Goal: Transaction & Acquisition: Purchase product/service

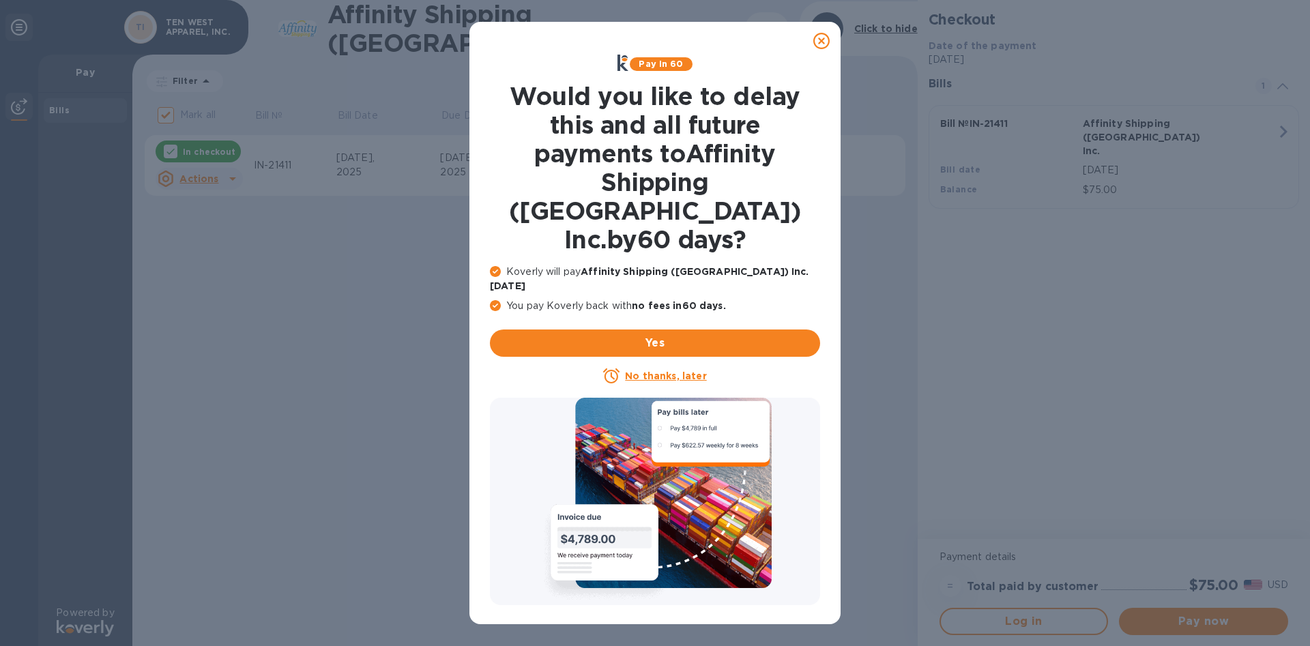
click at [827, 40] on icon at bounding box center [821, 41] width 16 height 16
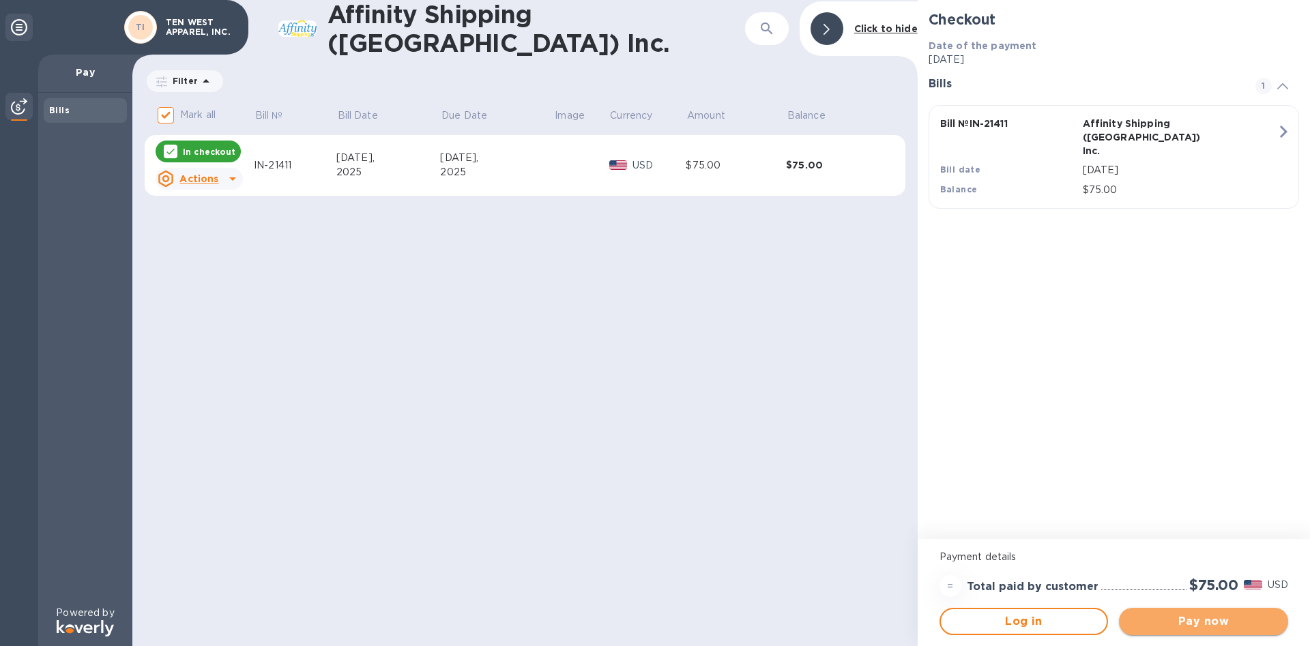
click at [1217, 620] on span "Pay now" at bounding box center [1203, 621] width 147 height 16
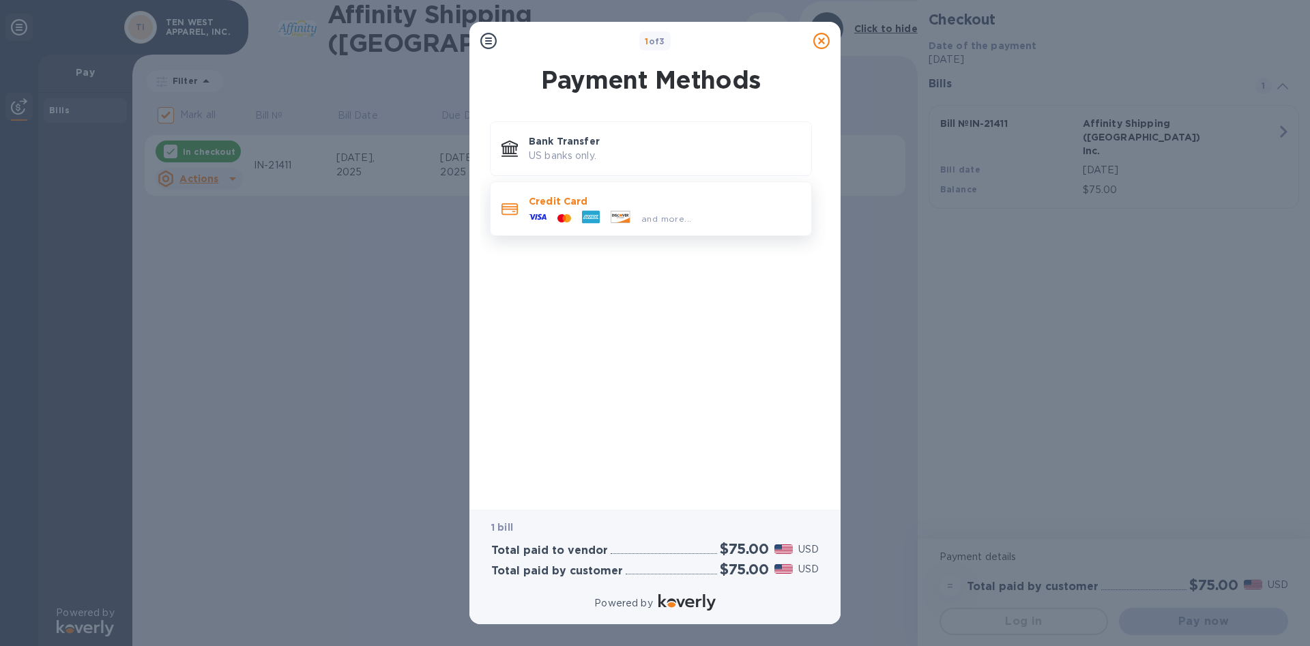
click at [617, 206] on p "Credit Card" at bounding box center [665, 201] width 272 height 14
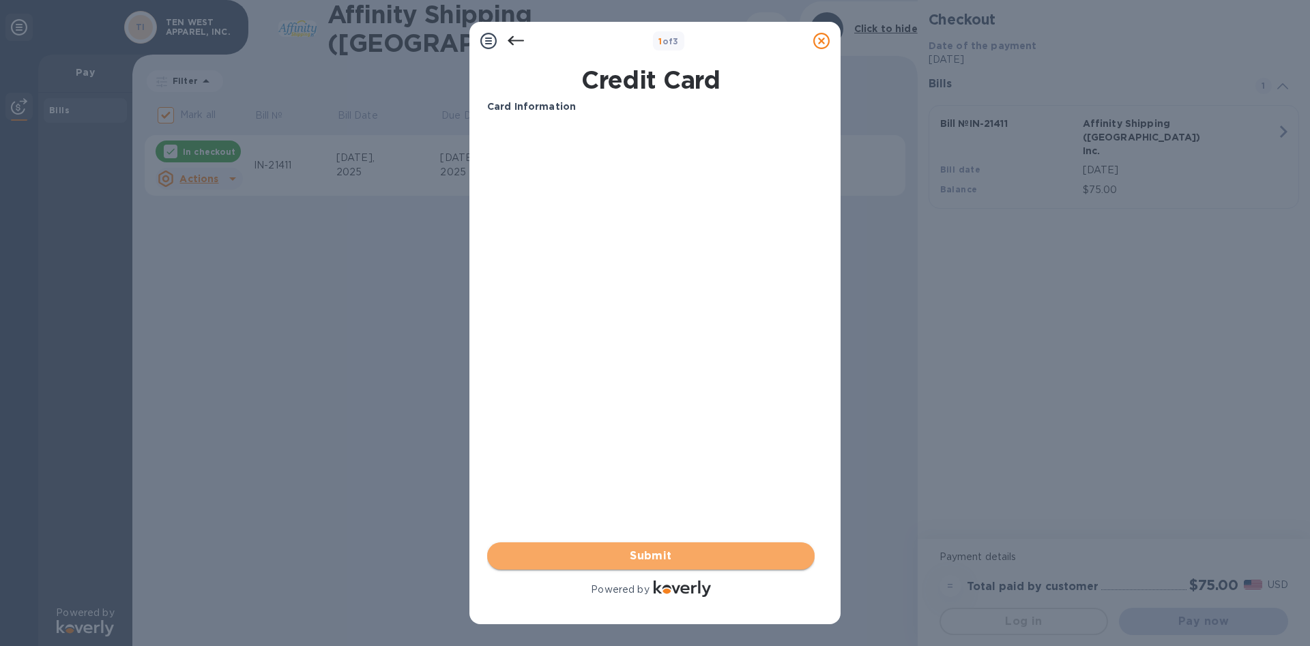
click at [667, 563] on span "Submit" at bounding box center [651, 556] width 306 height 16
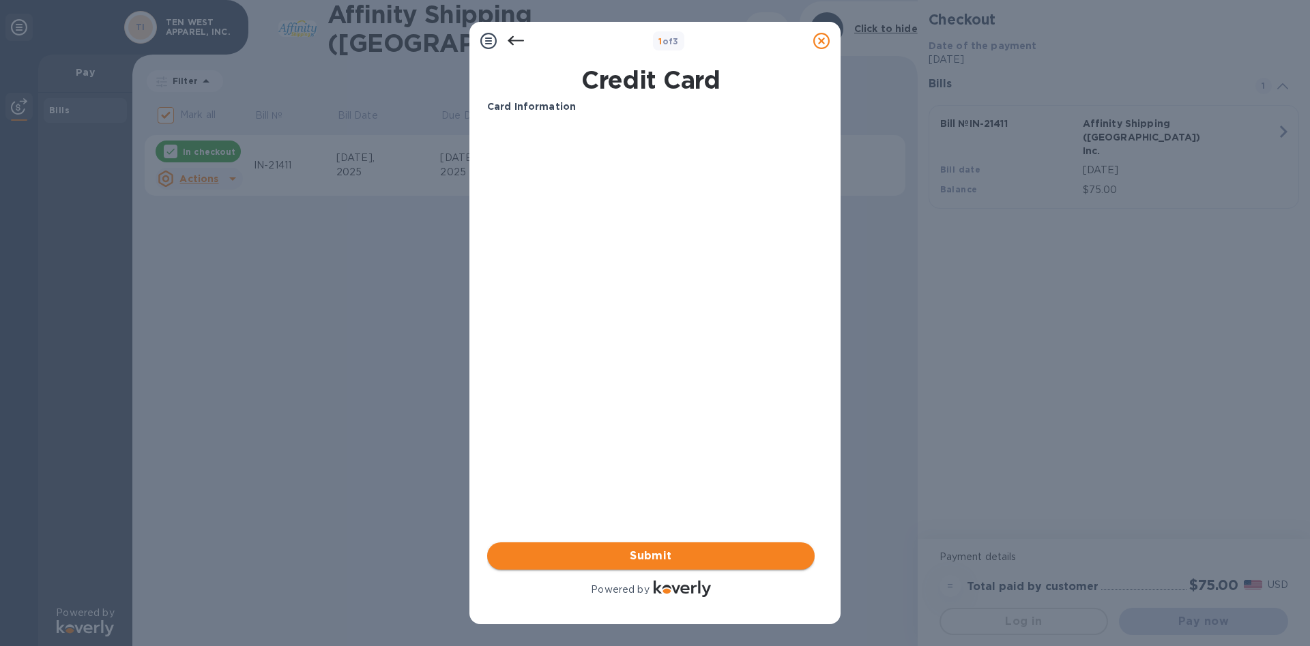
click at [619, 555] on span "Submit" at bounding box center [651, 556] width 306 height 16
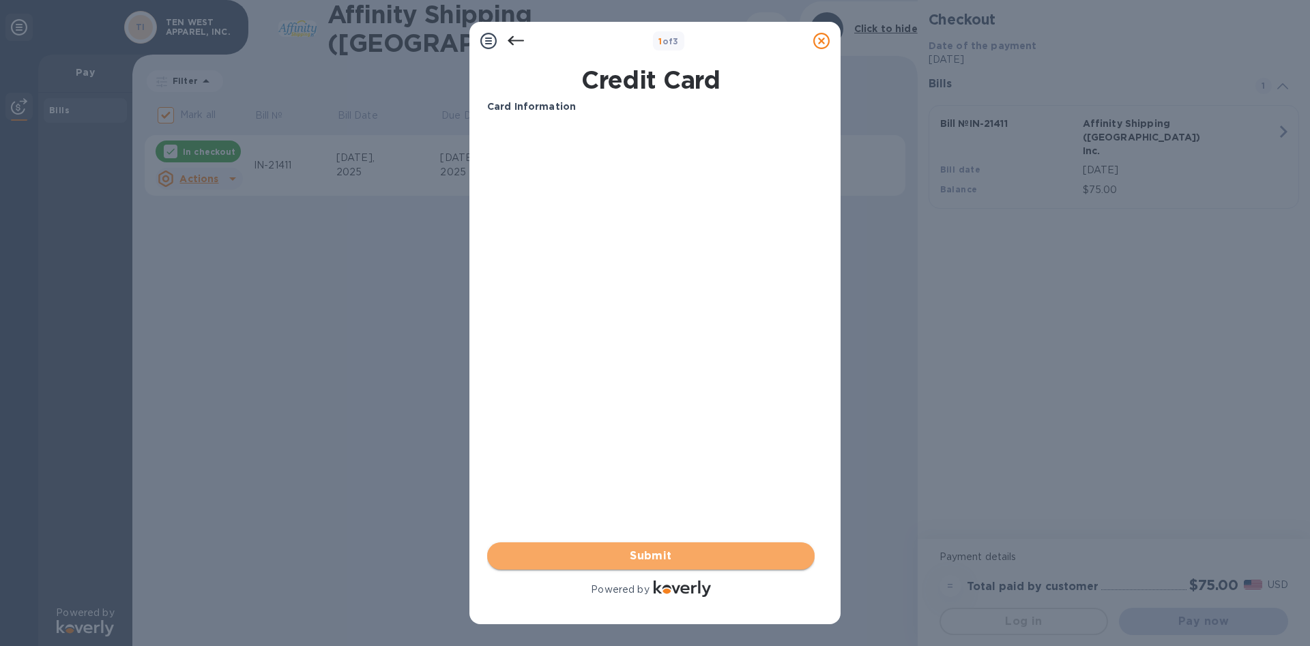
click at [675, 556] on span "Submit" at bounding box center [651, 556] width 306 height 16
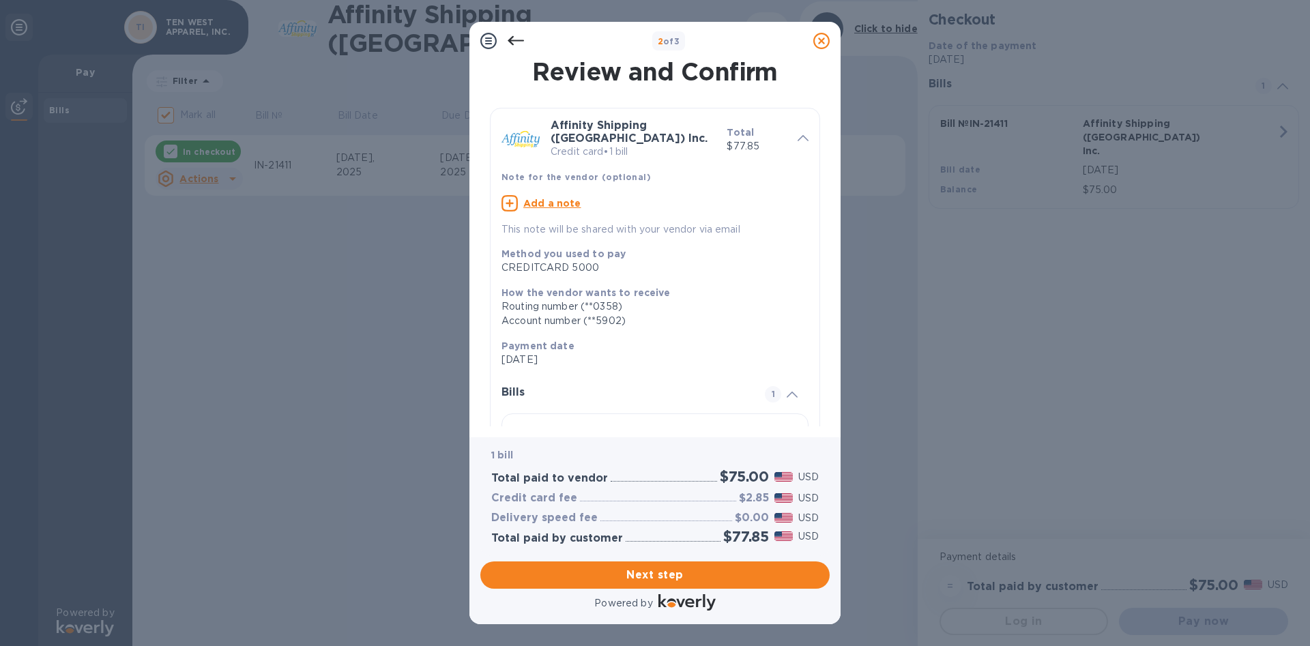
click at [512, 37] on icon at bounding box center [516, 41] width 16 height 16
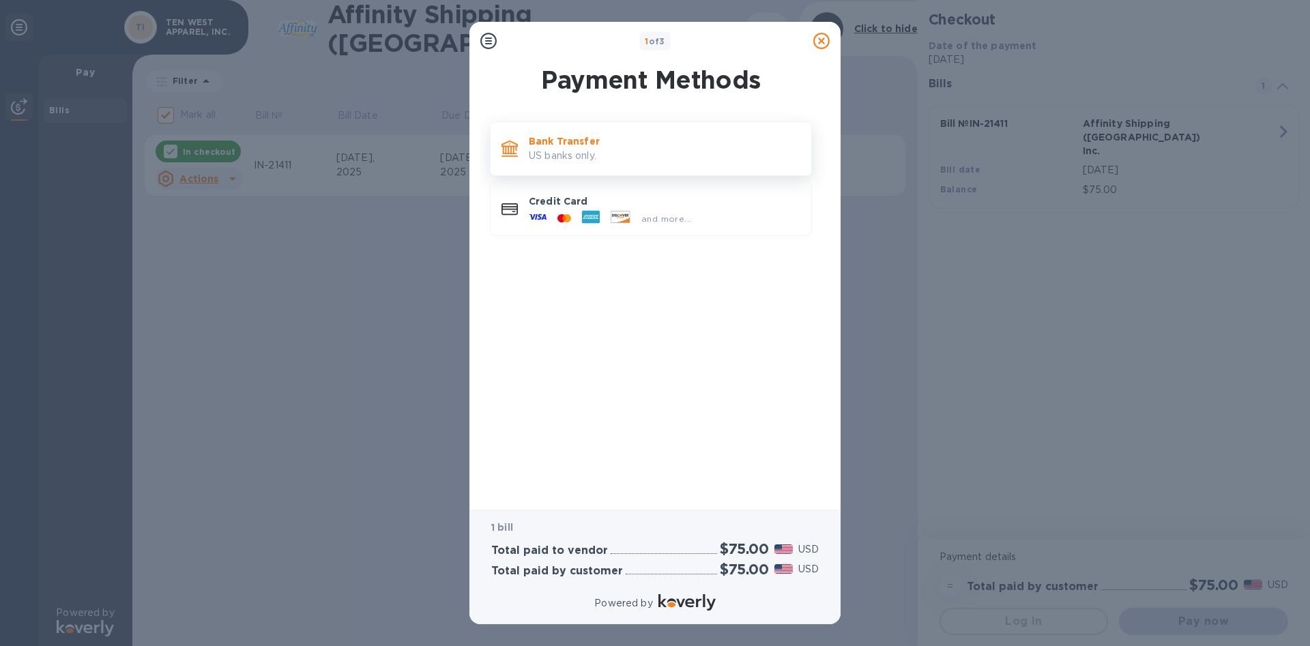
click at [673, 147] on p "Bank Transfer" at bounding box center [665, 141] width 272 height 14
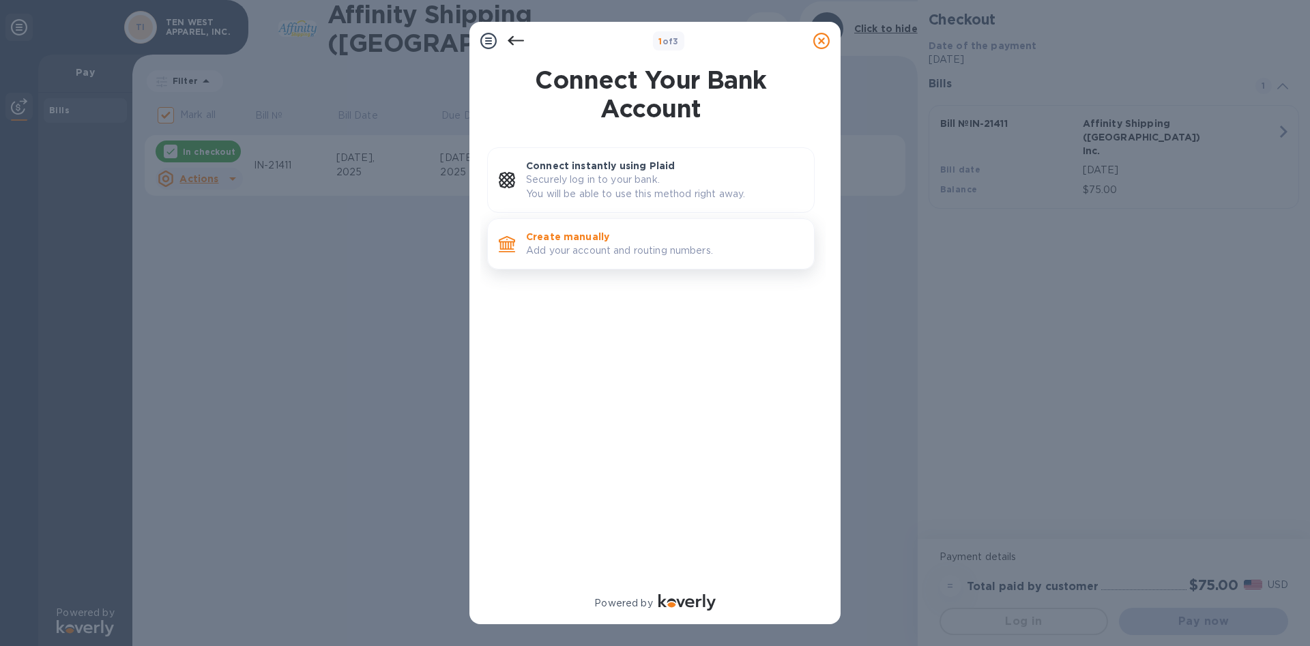
click at [710, 245] on p "Add your account and routing numbers." at bounding box center [664, 251] width 277 height 14
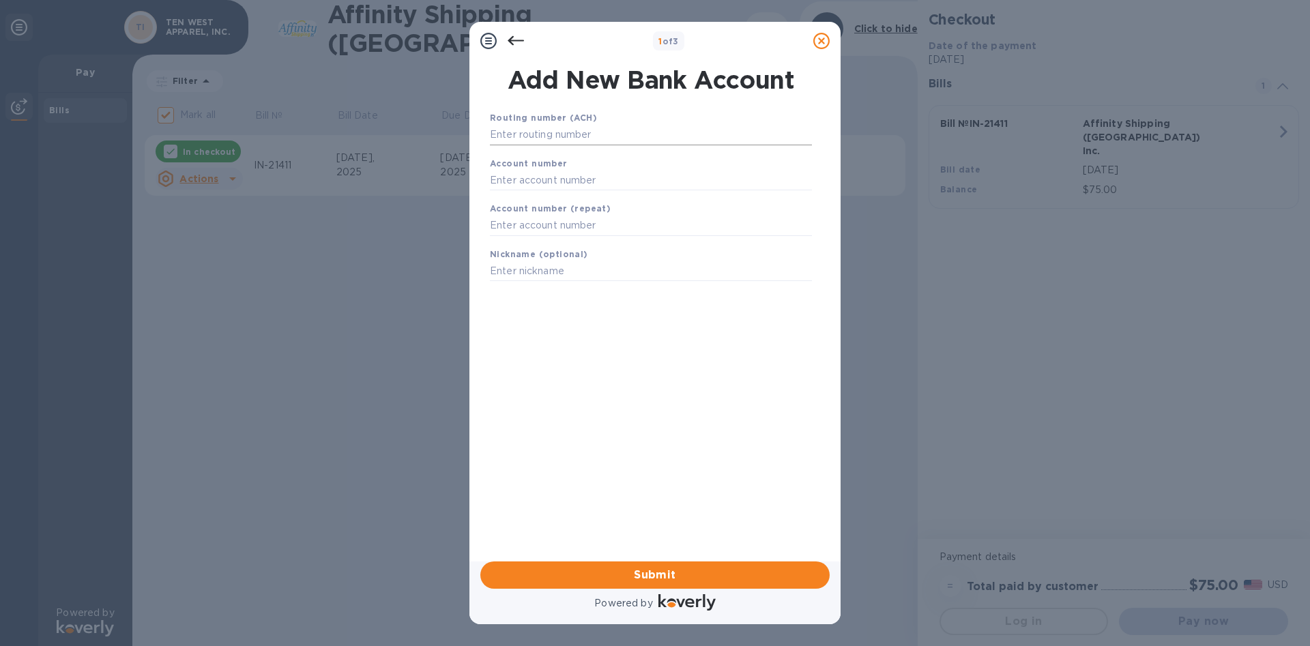
click at [607, 131] on input "text" at bounding box center [651, 135] width 322 height 20
click at [580, 132] on input "text" at bounding box center [651, 135] width 322 height 20
type input "021000021"
click at [569, 196] on input "text" at bounding box center [651, 197] width 322 height 20
type input "3500924965"
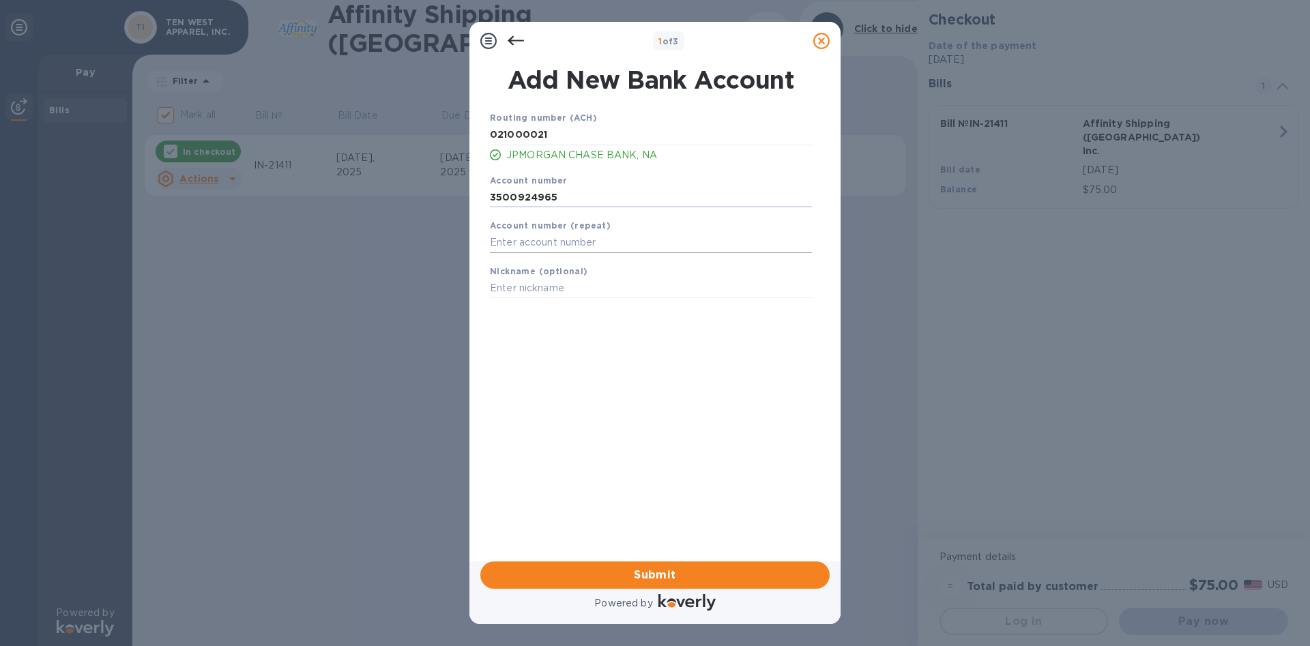
click at [556, 242] on input "text" at bounding box center [651, 243] width 322 height 20
type input "3500924965"
click at [570, 284] on input "text" at bounding box center [651, 288] width 322 height 20
type input "Chase 10W"
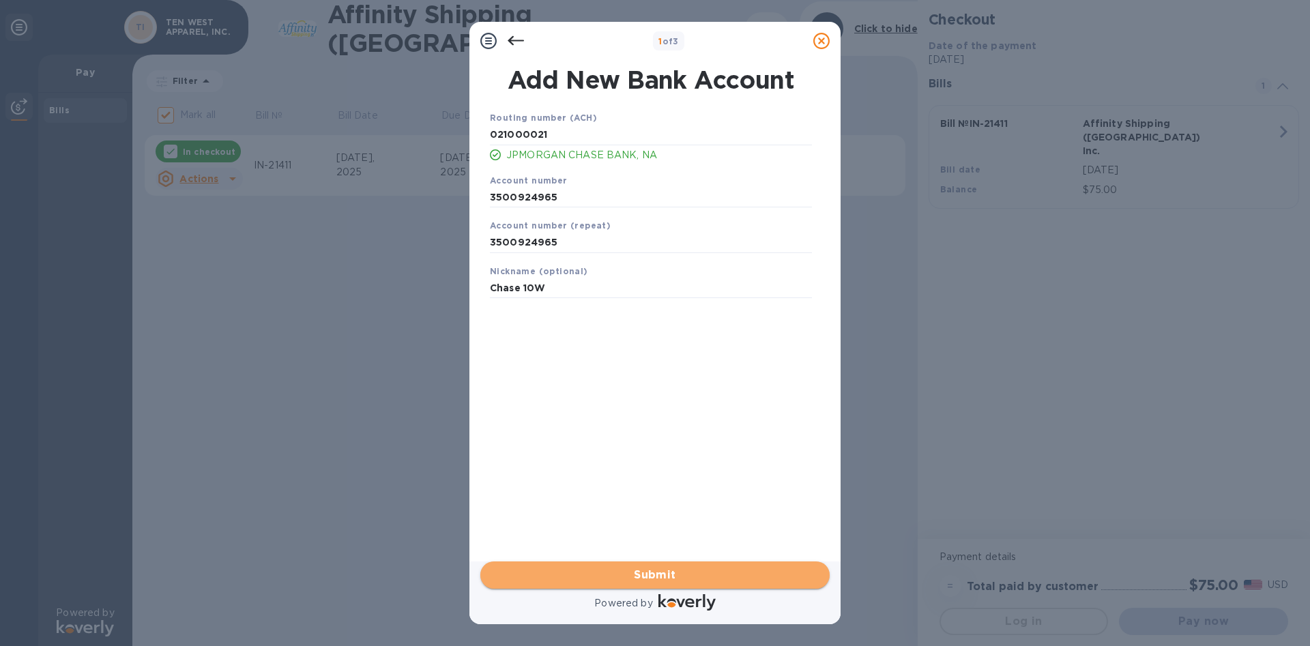
click at [703, 574] on span "Submit" at bounding box center [655, 575] width 328 height 16
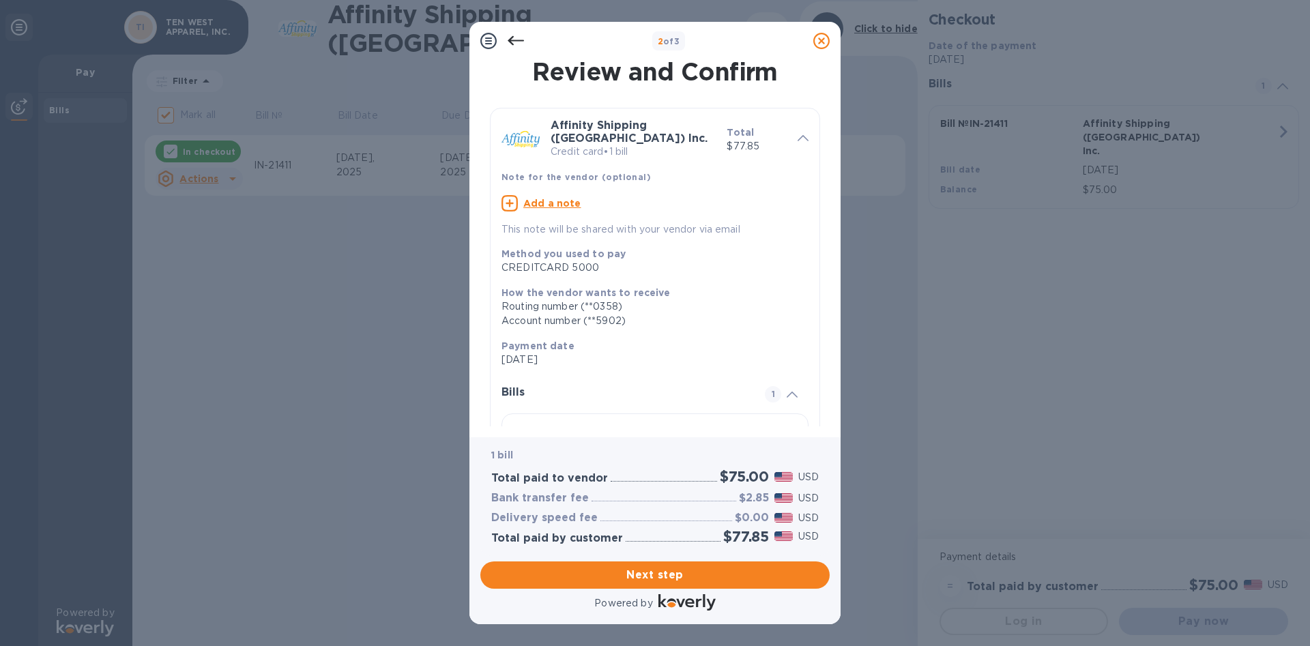
click at [605, 248] on p "Method you used to pay" at bounding box center [649, 254] width 296 height 14
click at [522, 248] on b "Method you used to pay" at bounding box center [563, 253] width 124 height 11
click at [515, 39] on icon at bounding box center [516, 41] width 16 height 16
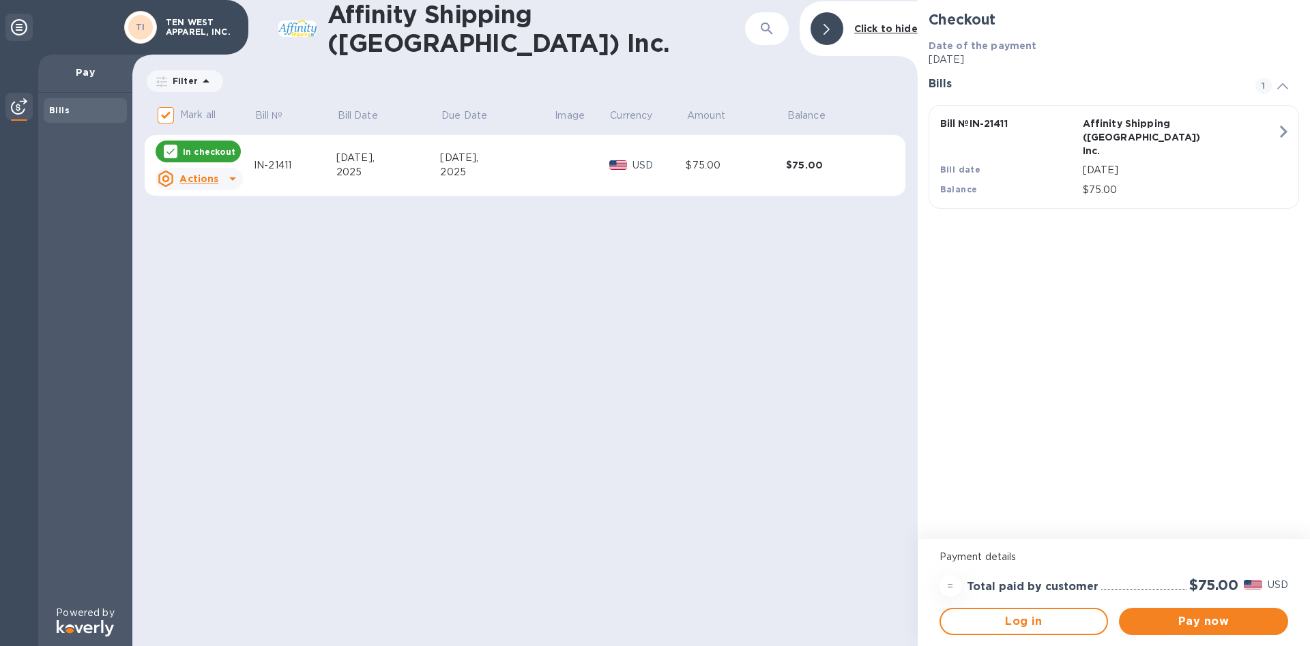
click at [194, 173] on u "Actions" at bounding box center [198, 178] width 39 height 11
click at [195, 179] on div at bounding box center [655, 323] width 1310 height 646
click at [171, 116] on input "Mark all" at bounding box center [165, 115] width 29 height 29
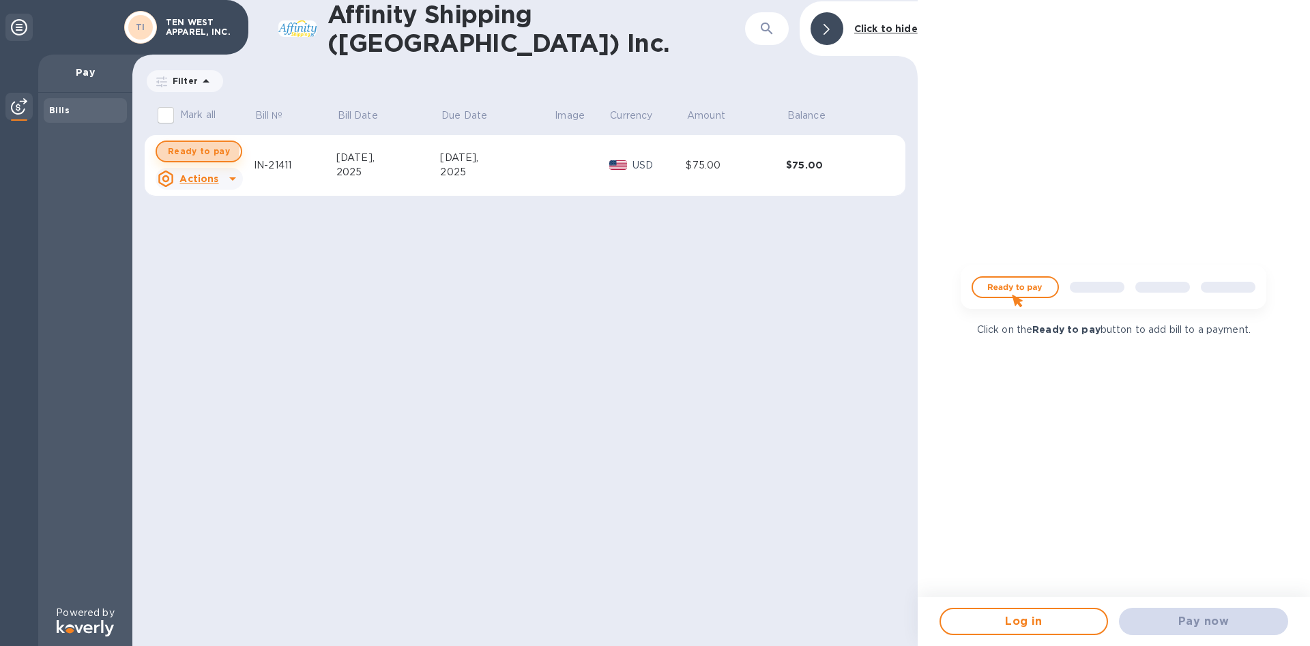
click at [194, 146] on span "Ready to pay" at bounding box center [199, 151] width 62 height 16
checkbox input "true"
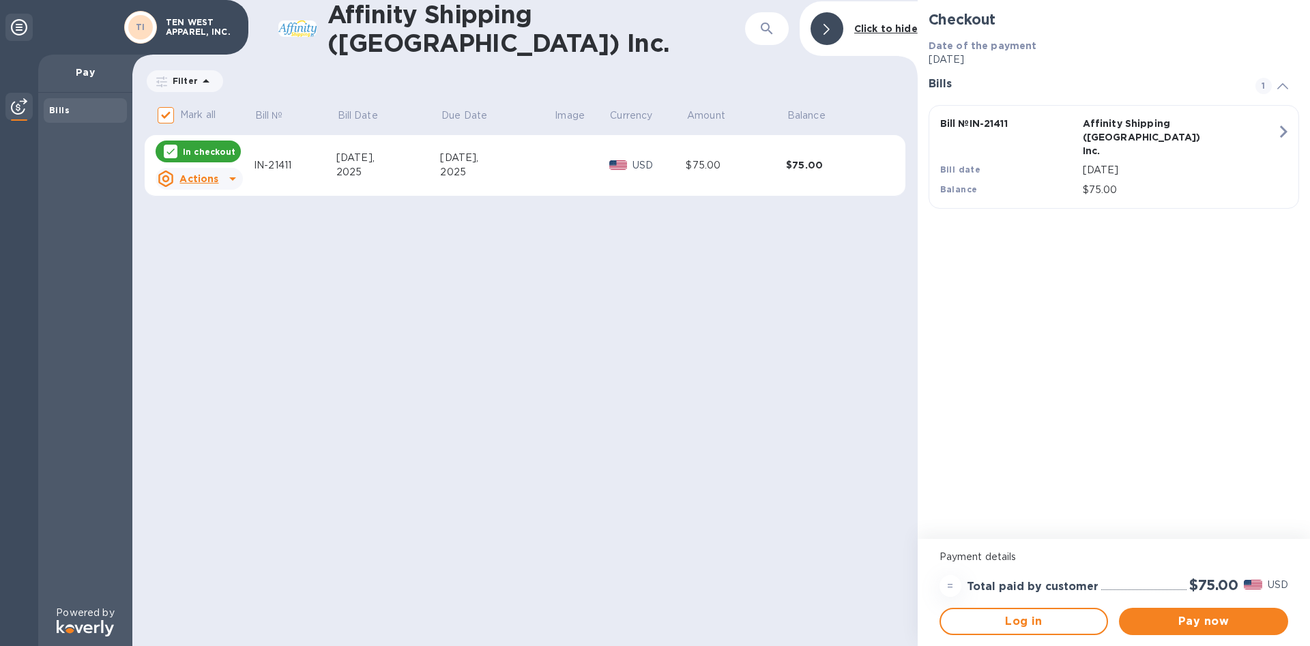
click at [1215, 605] on div "Pay now" at bounding box center [1204, 621] width 180 height 38
click at [1204, 624] on span "Pay now" at bounding box center [1203, 621] width 147 height 16
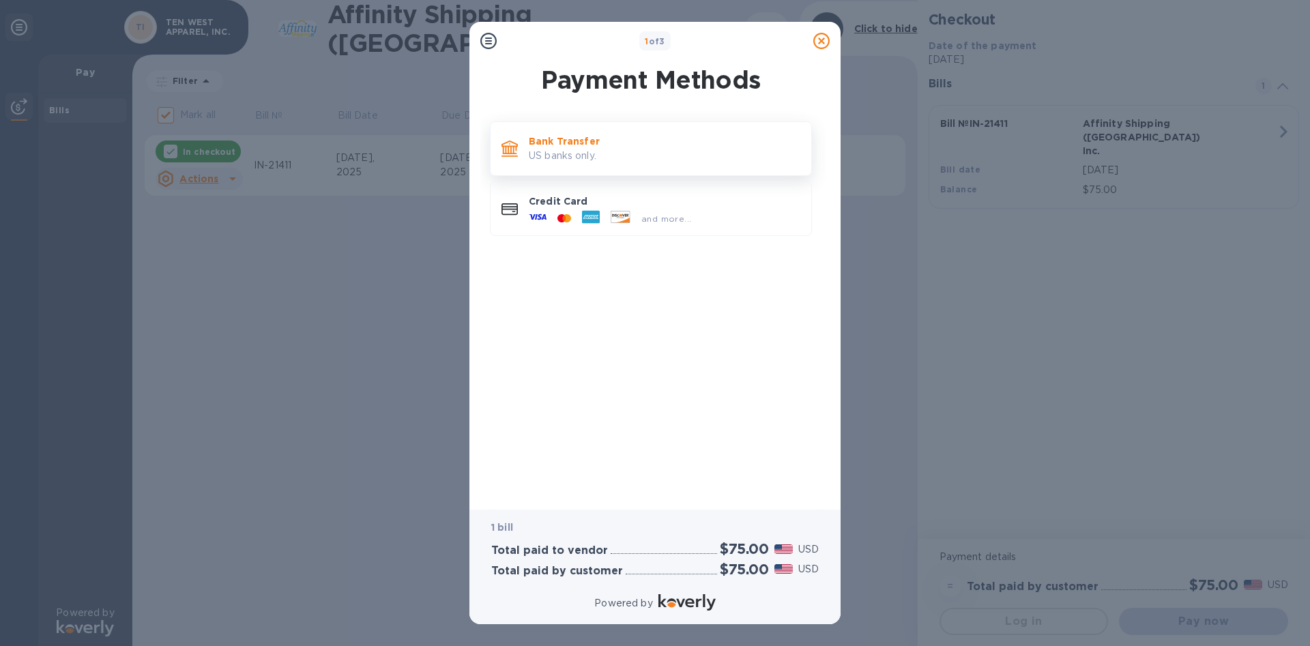
click at [713, 149] on p "US banks only." at bounding box center [665, 156] width 272 height 14
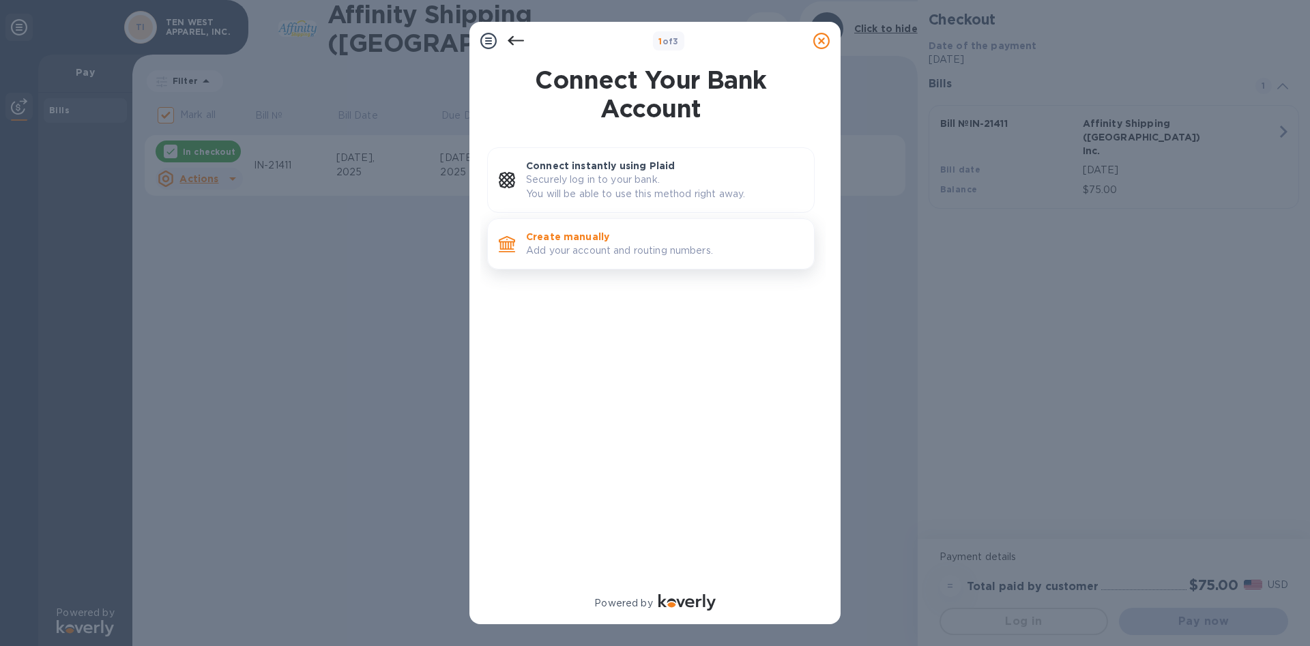
click at [679, 253] on p "Add your account and routing numbers." at bounding box center [664, 251] width 277 height 14
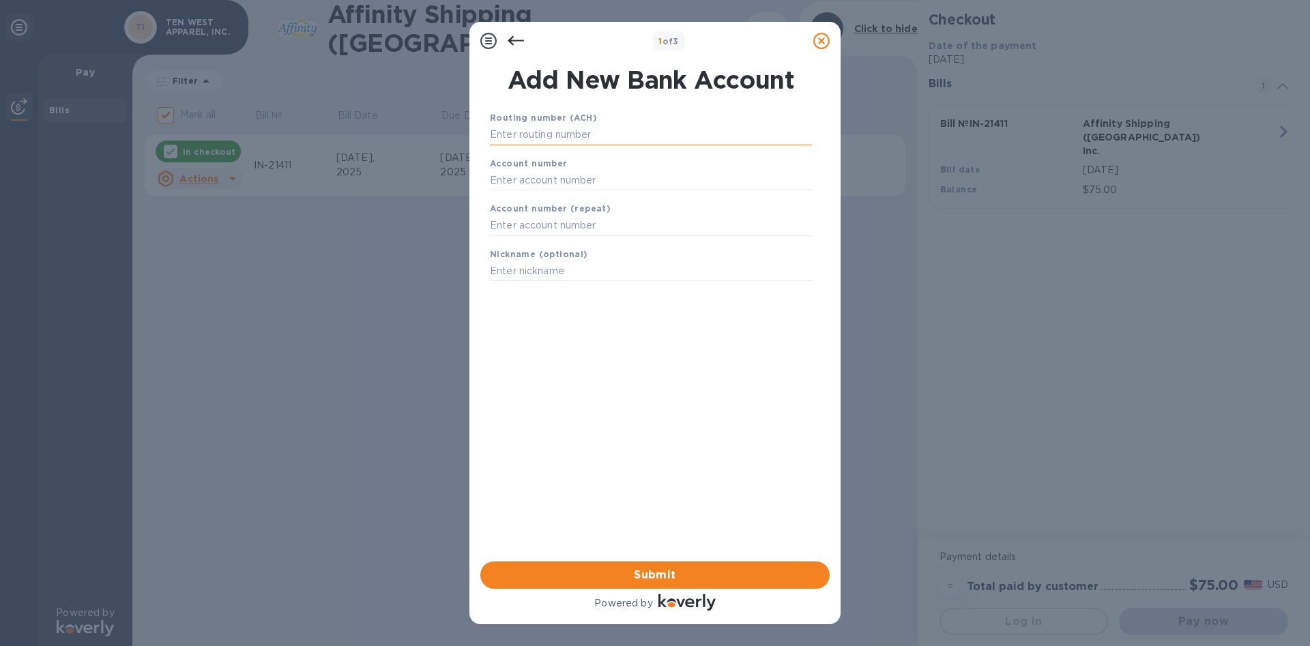
click at [626, 137] on input "text" at bounding box center [651, 135] width 322 height 20
type input "021000021"
click at [612, 196] on input "text" at bounding box center [651, 197] width 322 height 20
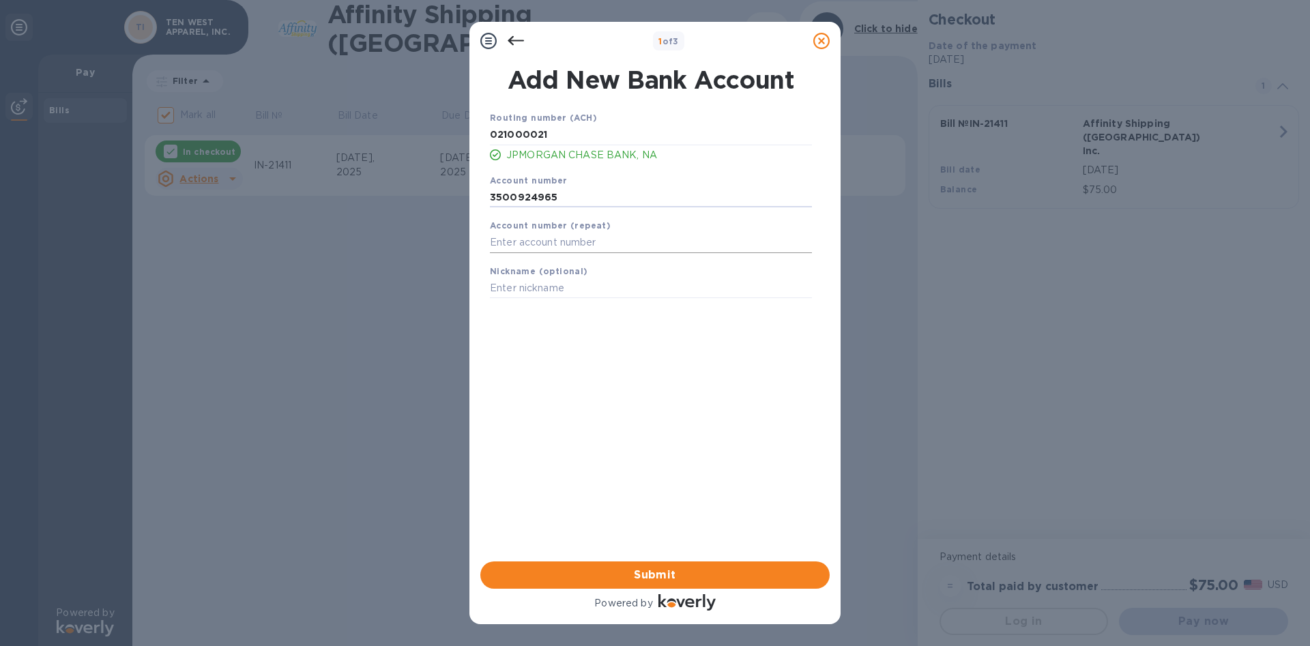
type input "3500924965"
click at [520, 235] on input "text" at bounding box center [651, 243] width 322 height 20
type input "3500924965"
click at [503, 293] on input "text" at bounding box center [651, 288] width 322 height 20
type input "Chase 10W"
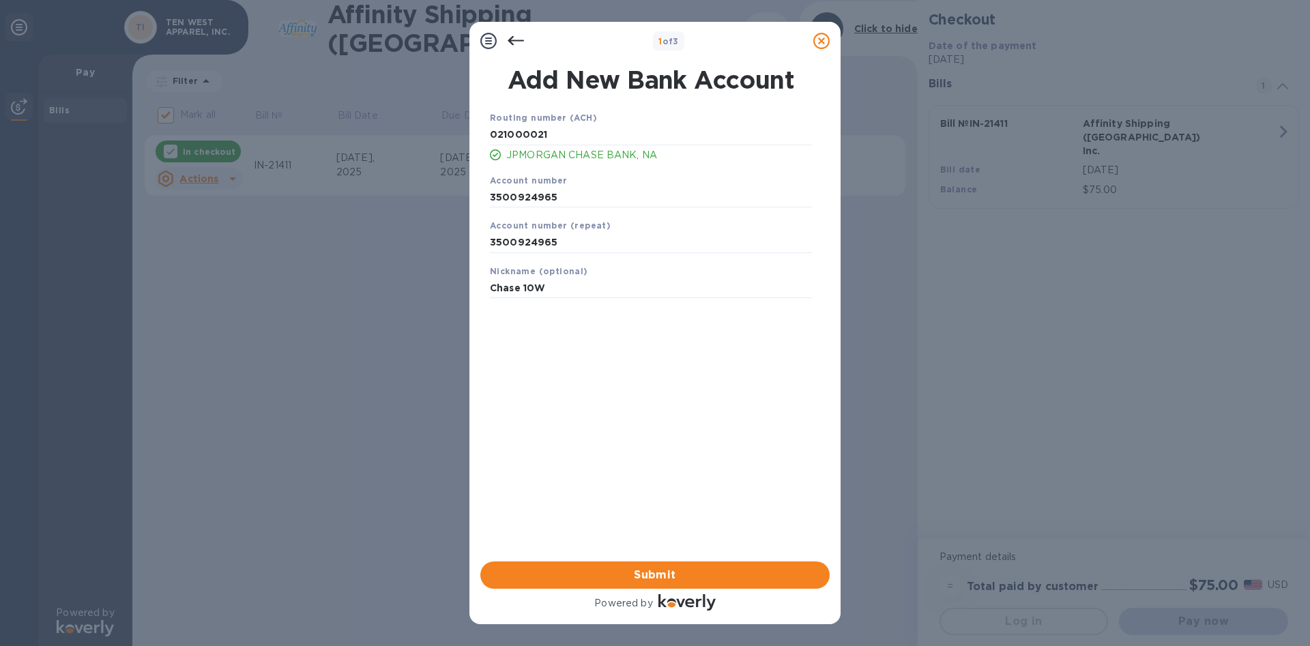
click at [667, 559] on div "Submit" at bounding box center [655, 575] width 360 height 38
click at [662, 577] on span "Submit" at bounding box center [655, 575] width 328 height 16
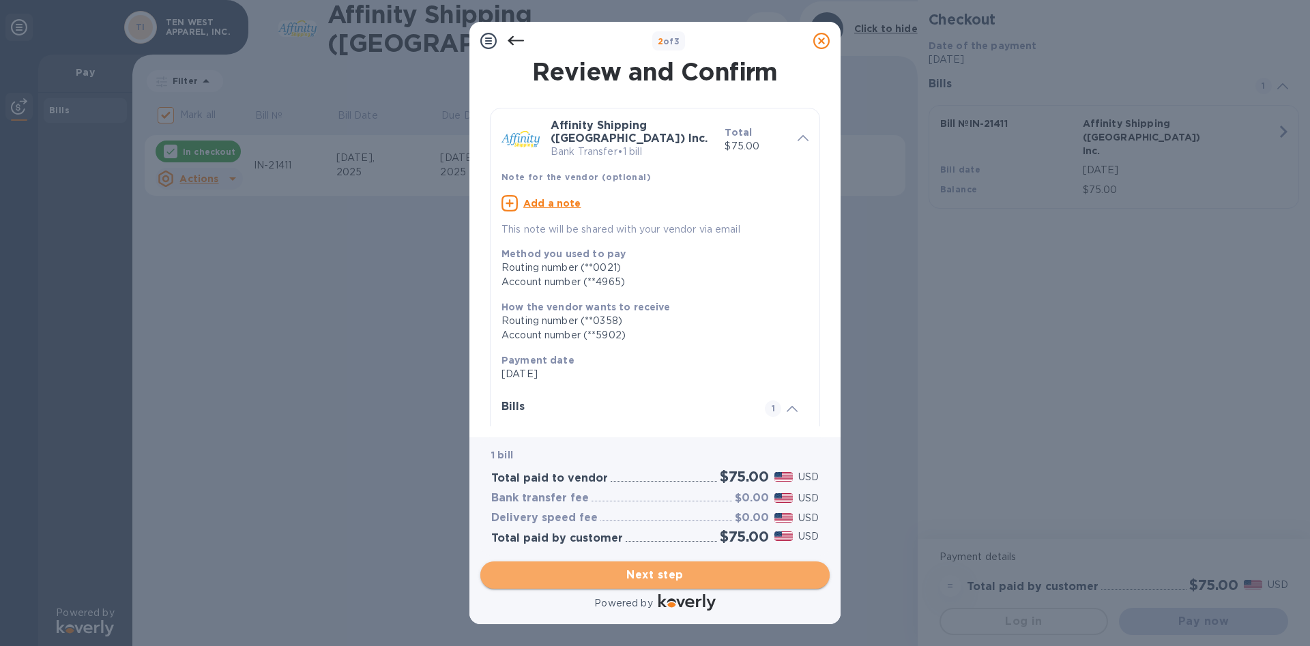
click at [708, 567] on span "Next step" at bounding box center [655, 575] width 328 height 16
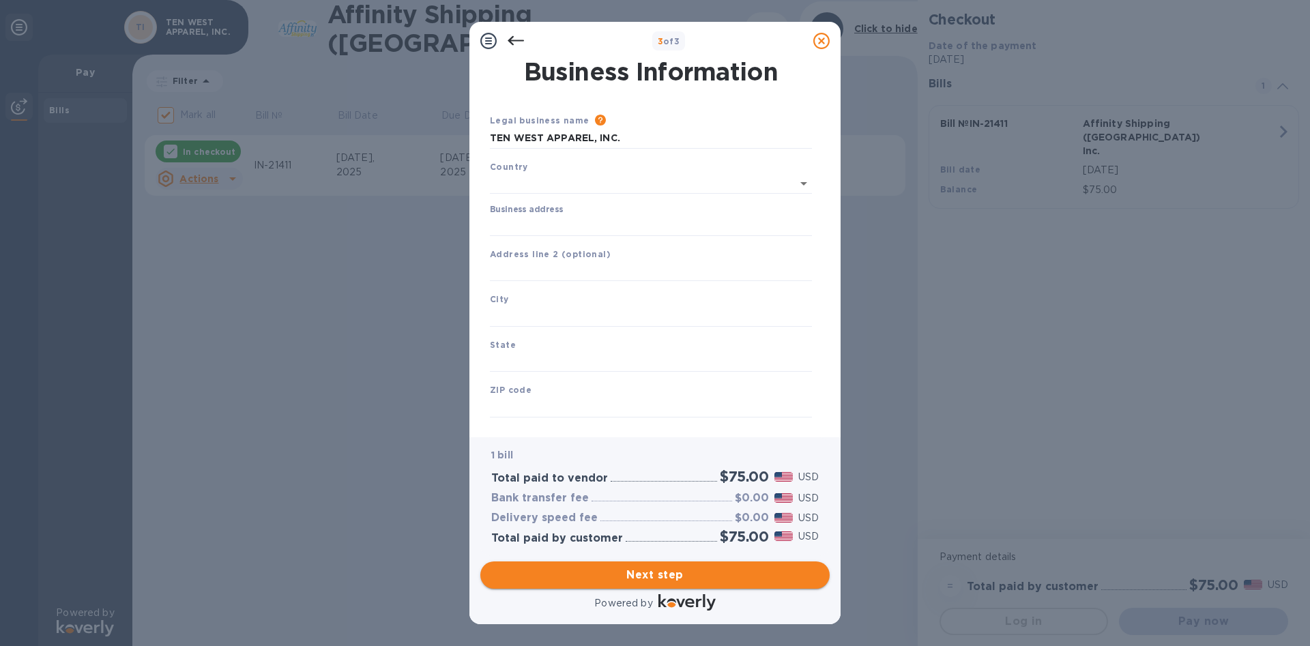
type input "[GEOGRAPHIC_DATA]"
click at [635, 227] on input "Business address" at bounding box center [651, 223] width 322 height 20
type input "10"
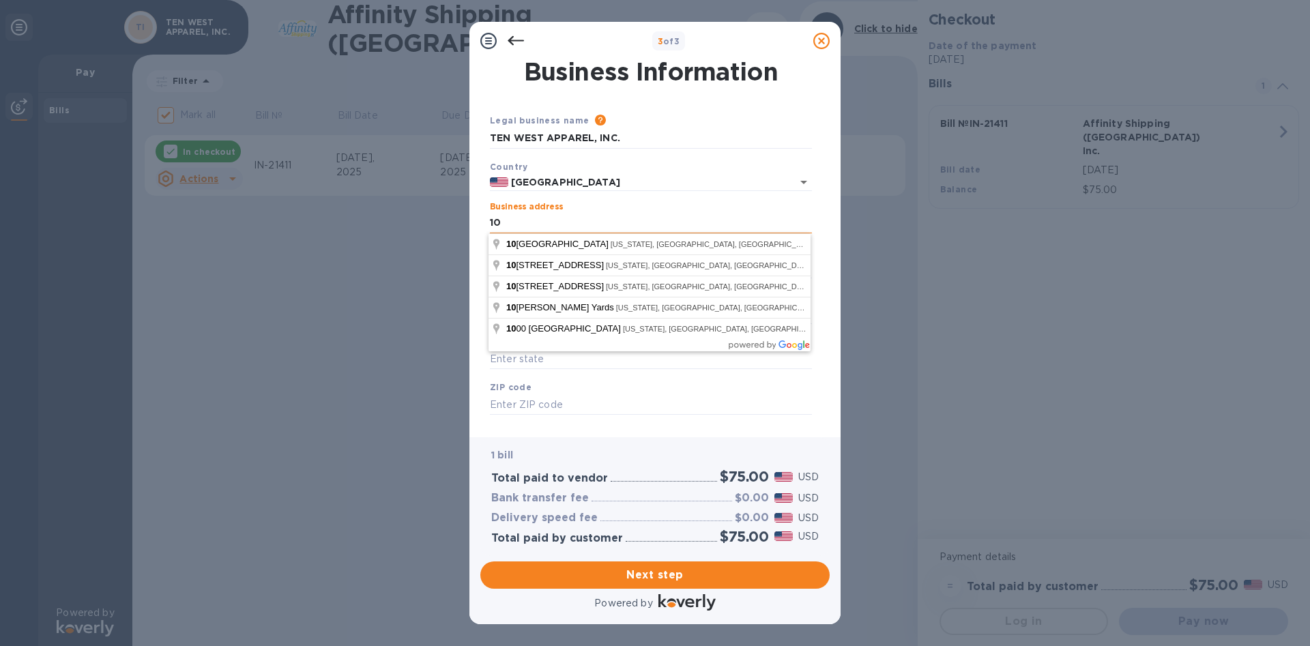
type input "US"
type input "[US_STATE]"
type input "NY"
type input "10001"
type input "[GEOGRAPHIC_DATA]"
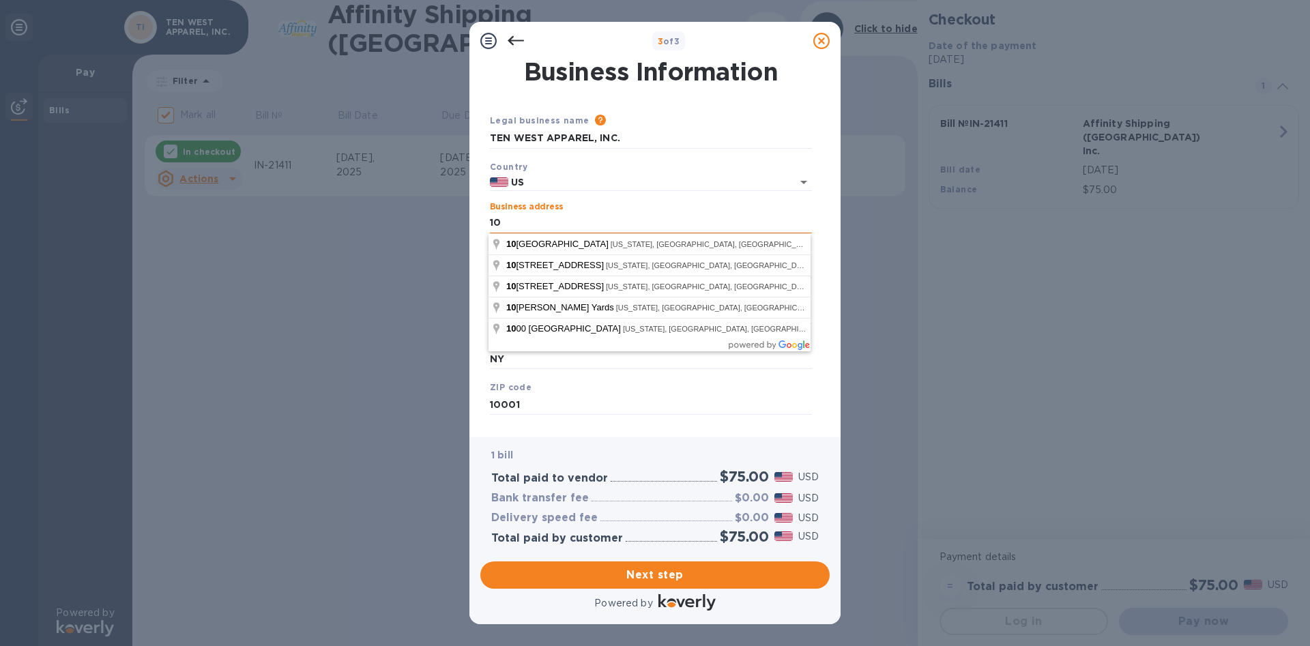
type input "10"
type input "US"
type input "[STREET_ADDRESS]"
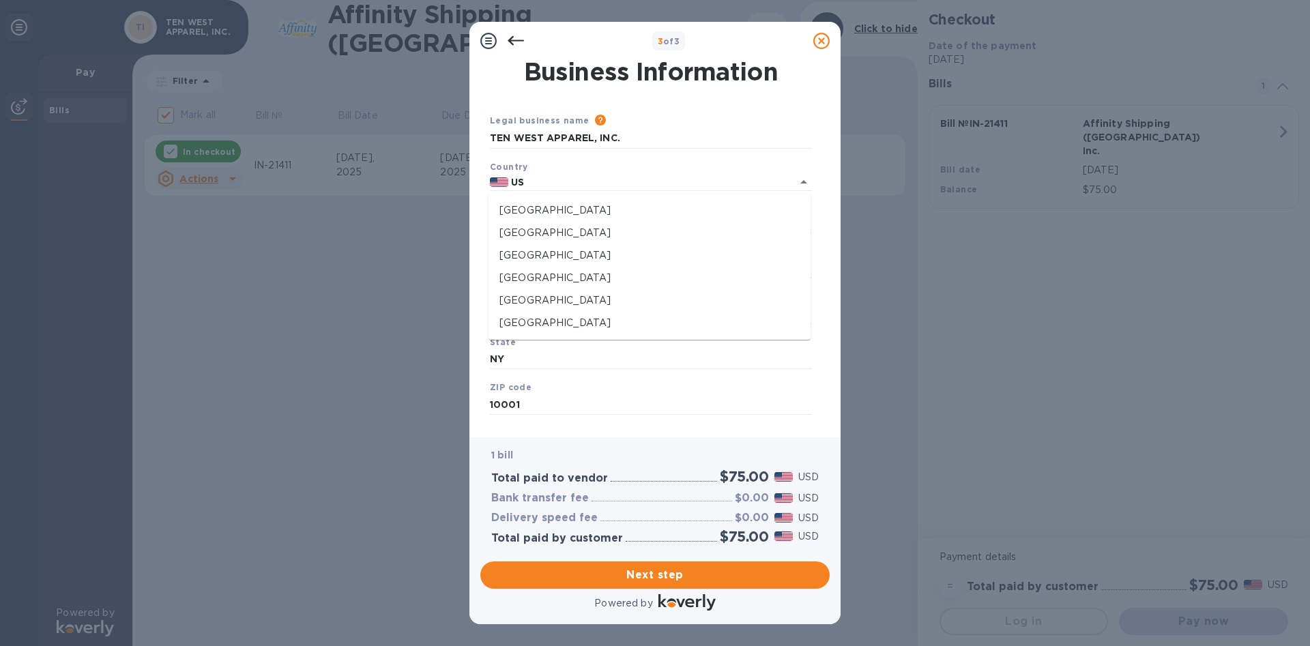
click at [418, 234] on div "3 of 3 Business Information Legal business name Please provide the legal name t…" at bounding box center [655, 323] width 1310 height 646
click at [785, 179] on icon "Clear" at bounding box center [786, 182] width 14 height 14
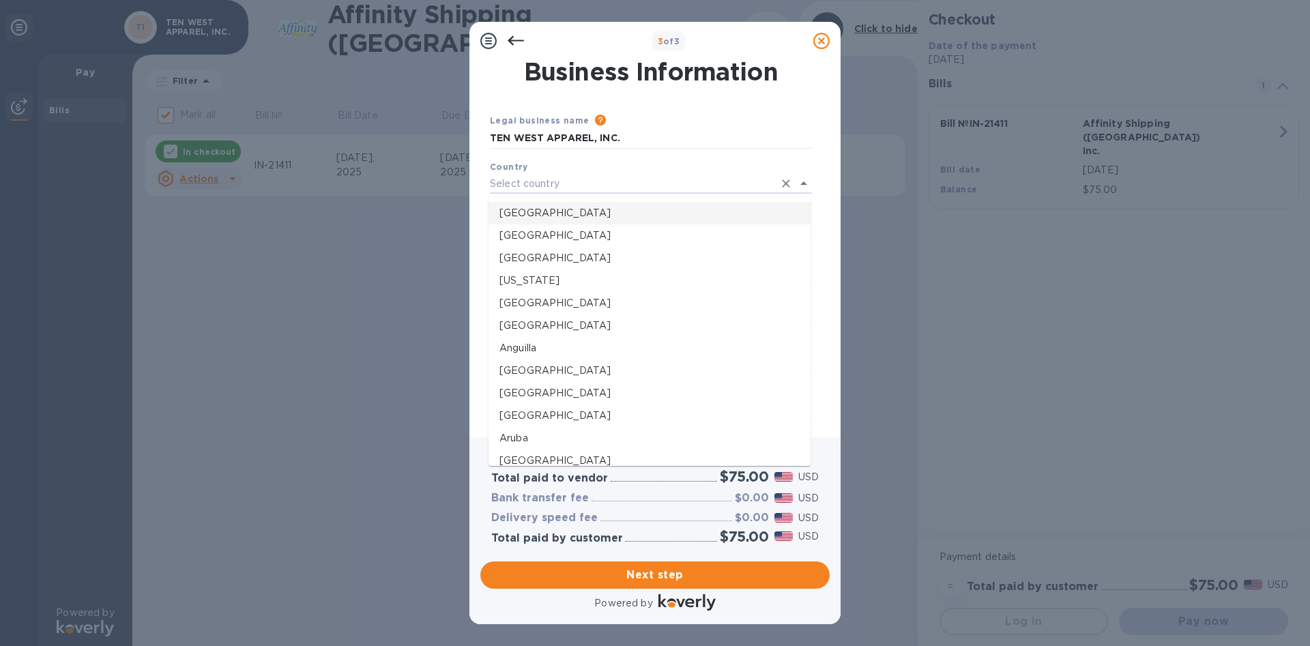
click at [529, 210] on p "[GEOGRAPHIC_DATA]" at bounding box center [649, 213] width 300 height 14
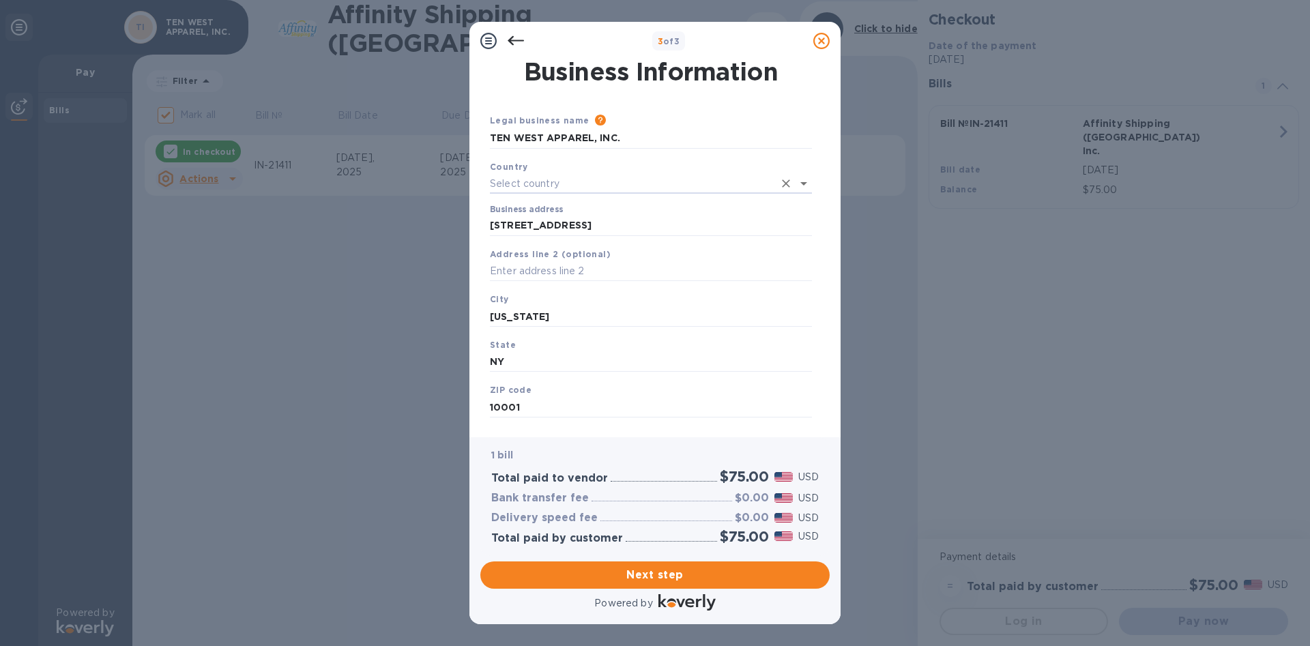
type input "[GEOGRAPHIC_DATA]"
click at [533, 268] on input "text" at bounding box center [651, 269] width 322 height 20
type input "Suite #216"
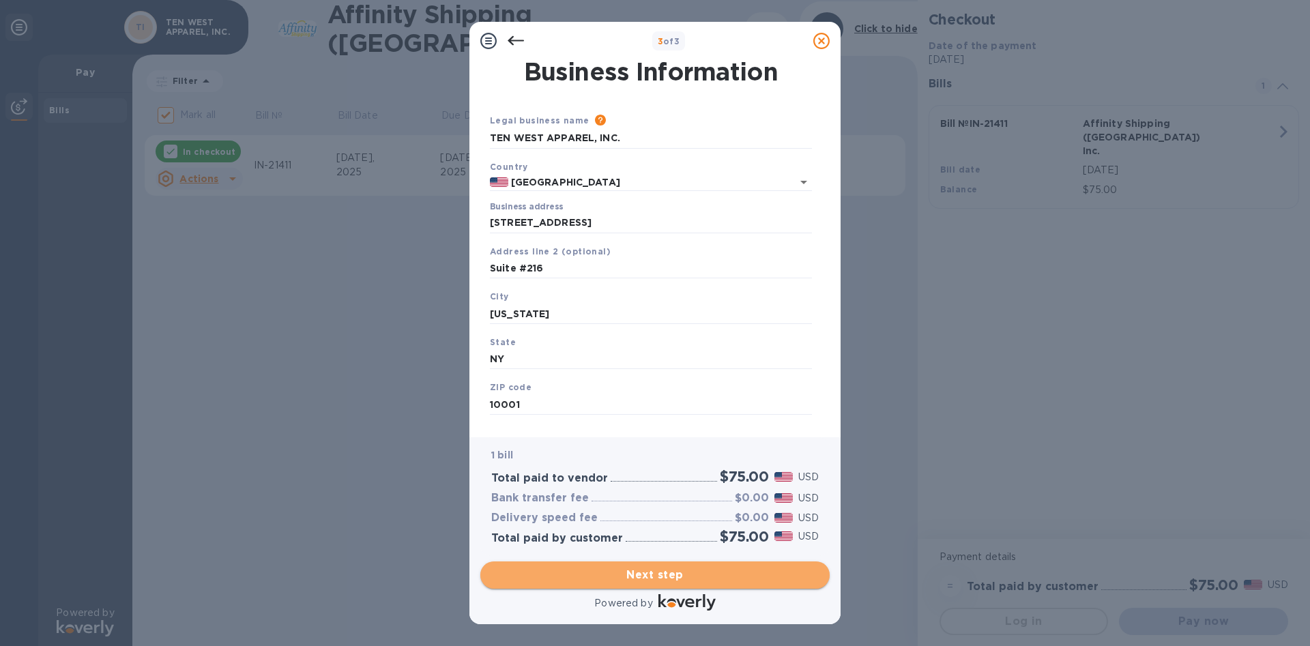
click at [692, 567] on span "Next step" at bounding box center [655, 575] width 328 height 16
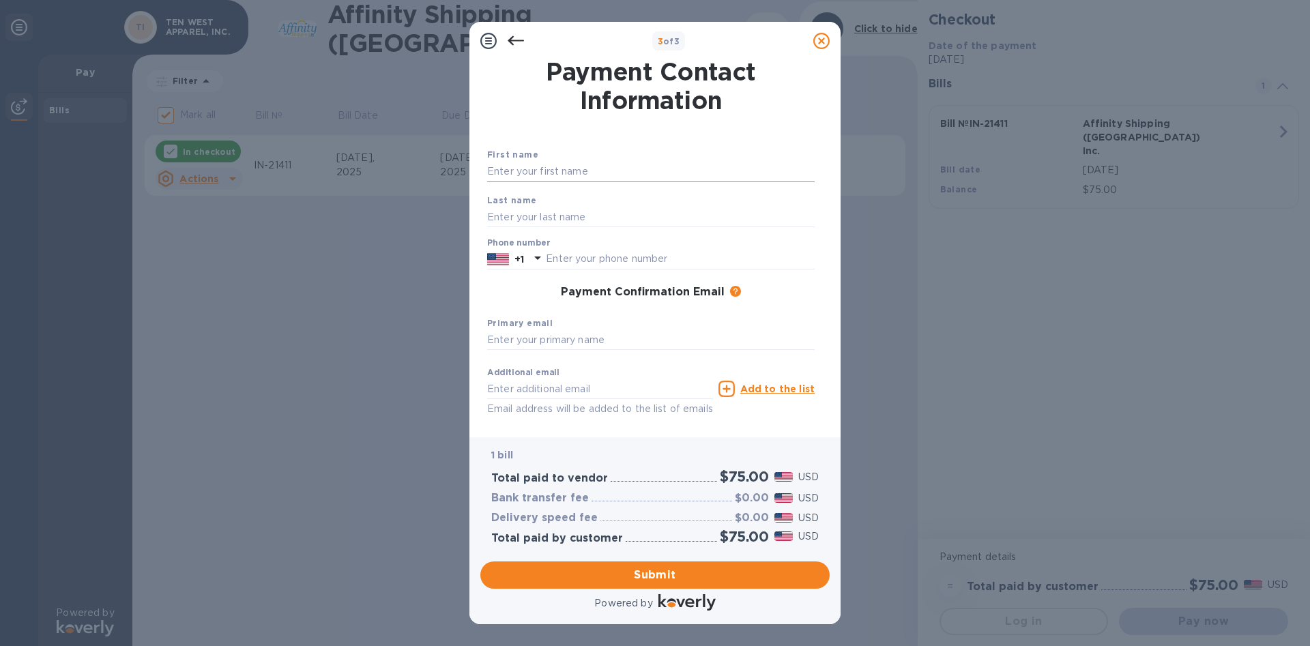
click at [629, 173] on input "text" at bounding box center [651, 172] width 328 height 20
type input "Lily"
click at [568, 216] on input "text" at bounding box center [651, 217] width 328 height 20
type input "[PERSON_NAME]"
click at [624, 255] on input "text" at bounding box center [680, 259] width 269 height 20
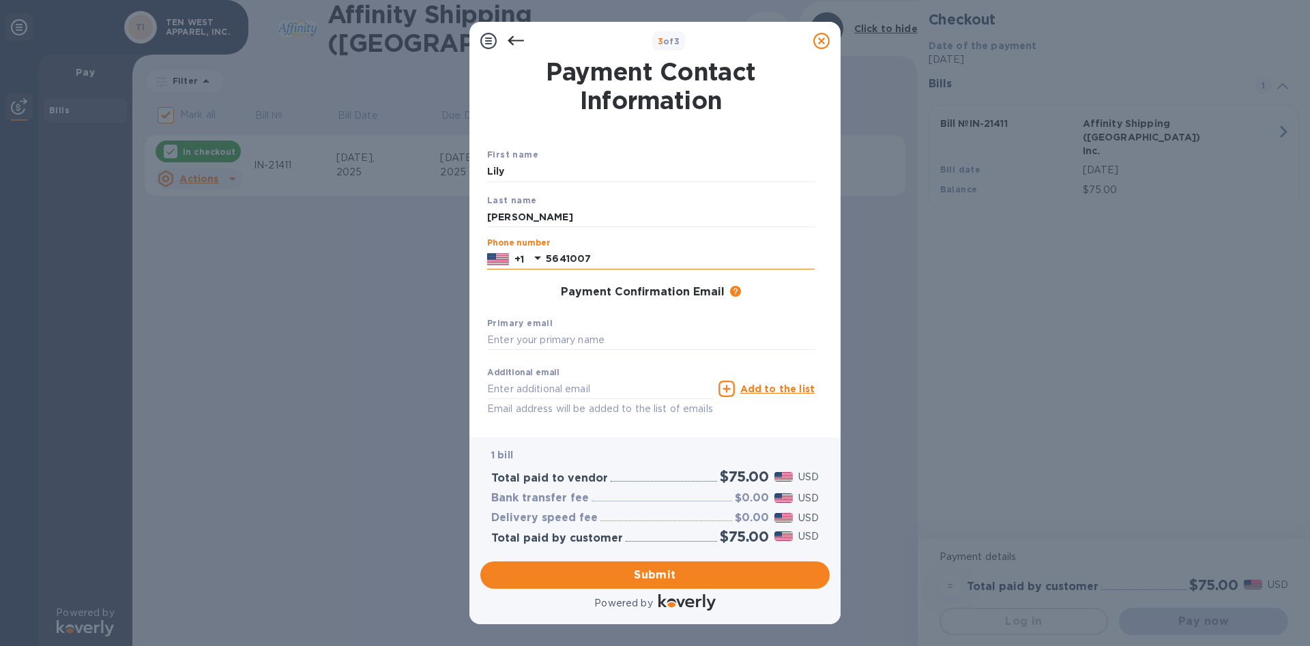
click at [563, 259] on input "5641007" at bounding box center [680, 259] width 269 height 20
type input "5641007"
click at [600, 334] on input "text" at bounding box center [651, 340] width 328 height 20
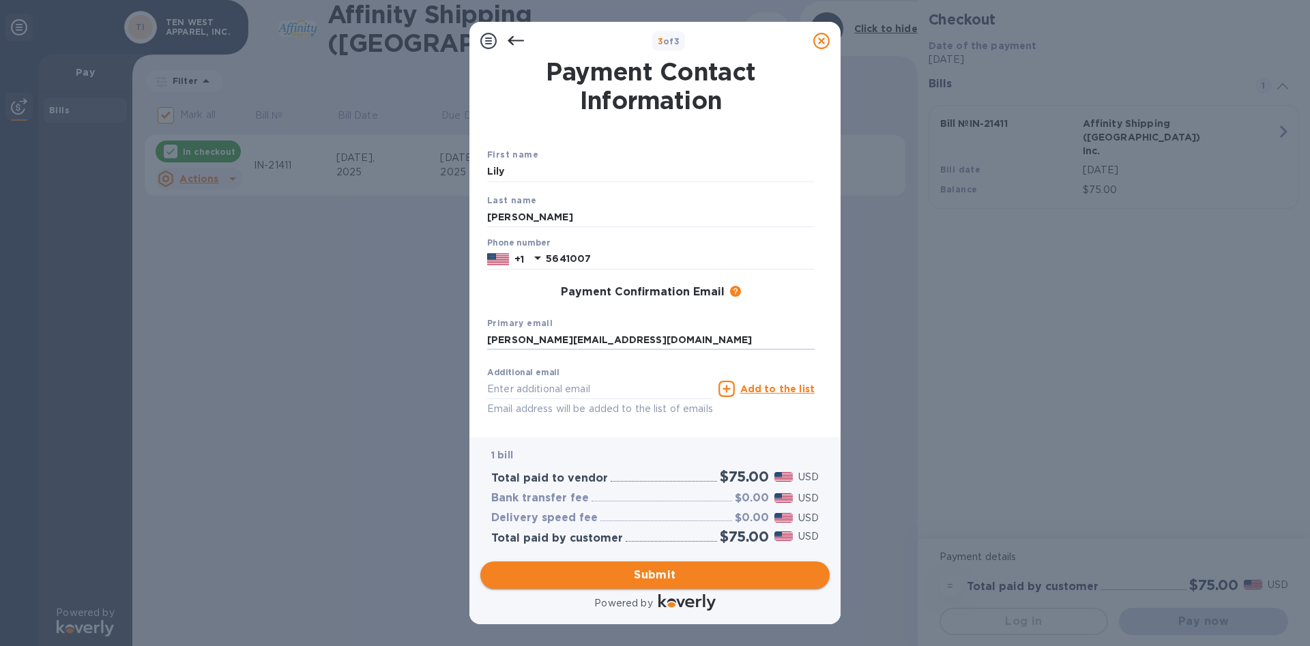
type input "[PERSON_NAME][EMAIL_ADDRESS][DOMAIN_NAME]"
click at [660, 569] on span "Submit" at bounding box center [655, 575] width 328 height 16
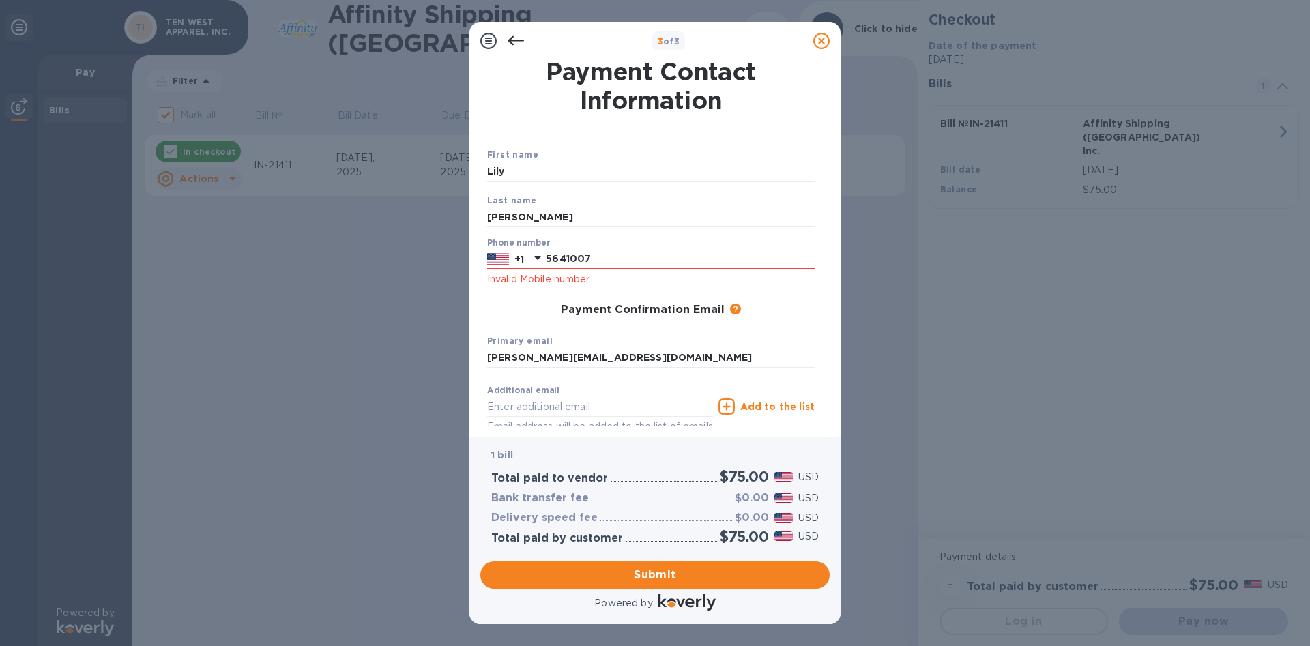
scroll to position [55, 0]
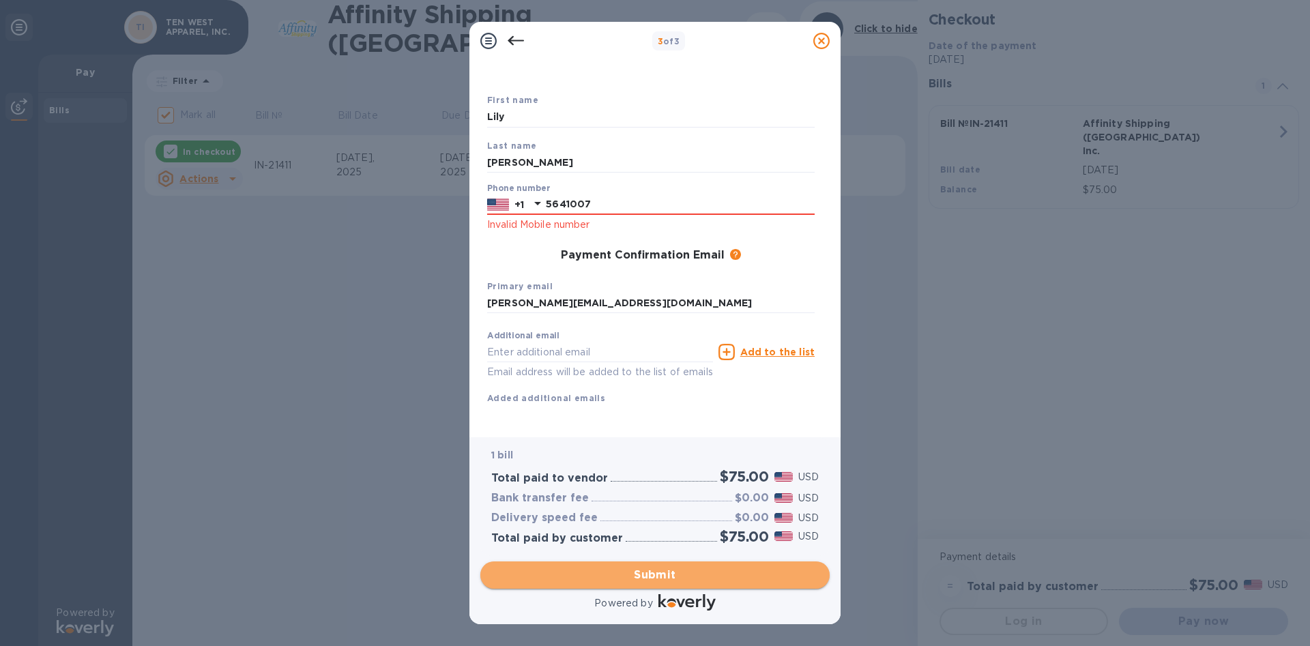
click at [671, 570] on span "Submit" at bounding box center [655, 575] width 328 height 16
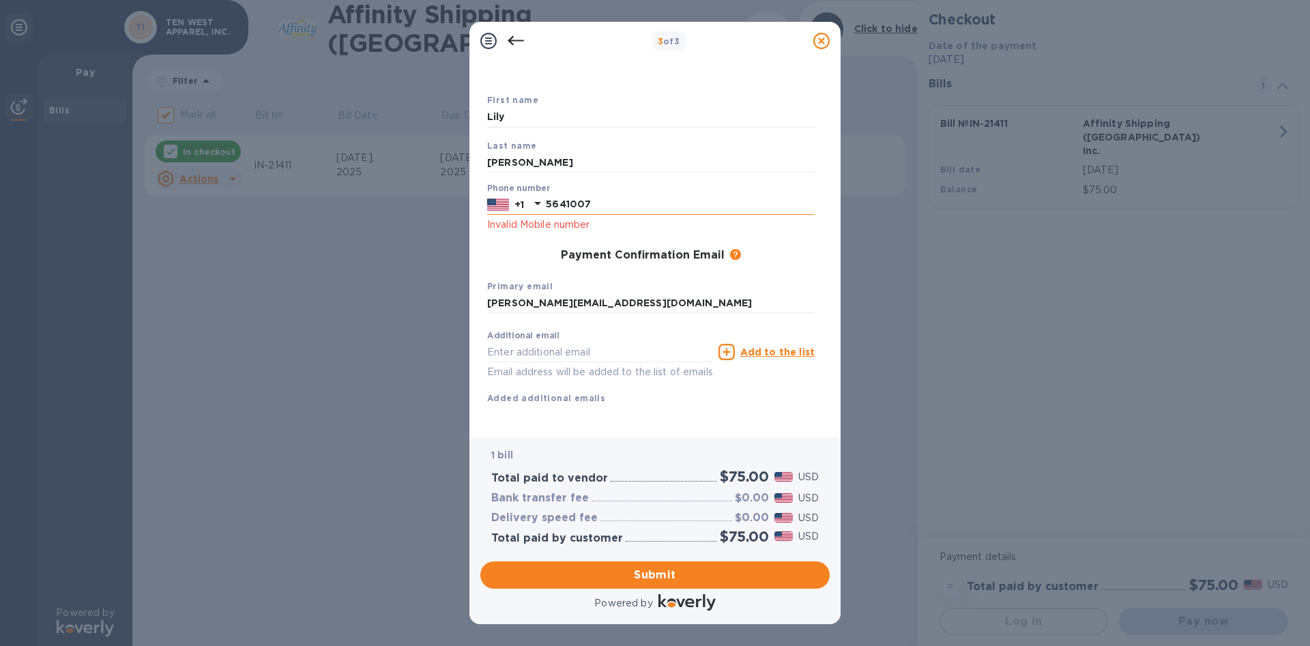
click at [539, 204] on icon at bounding box center [537, 203] width 16 height 16
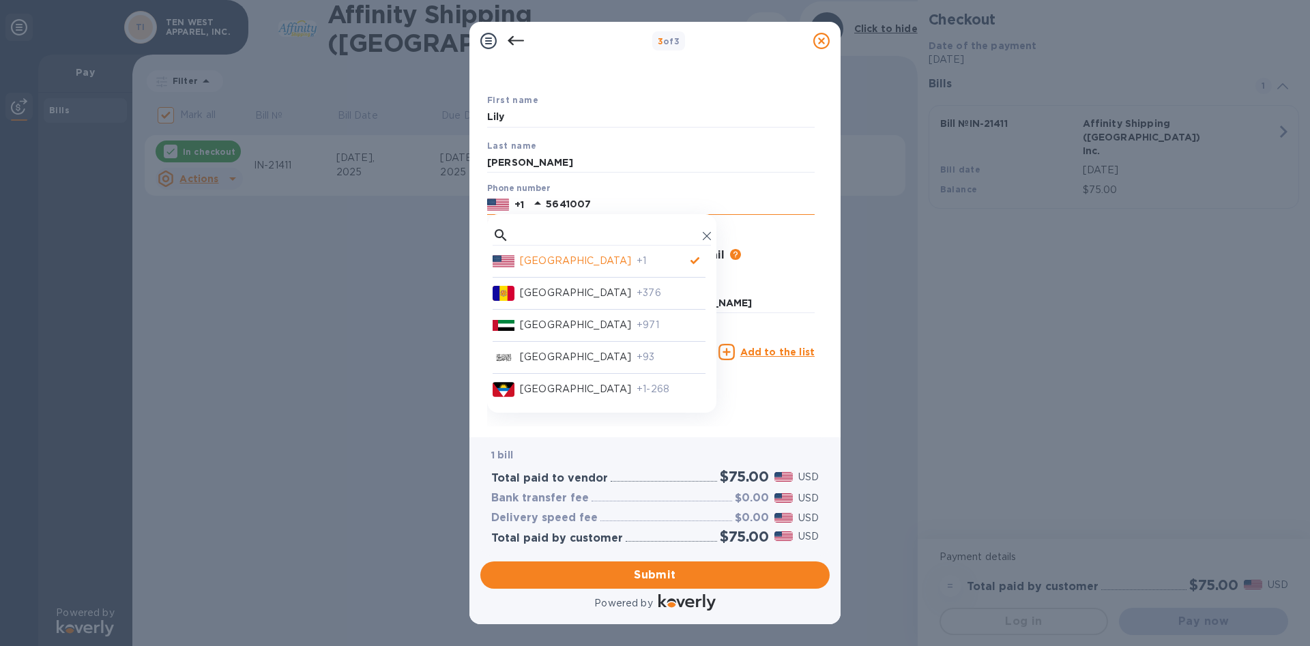
click at [551, 261] on p "[GEOGRAPHIC_DATA]" at bounding box center [575, 261] width 111 height 14
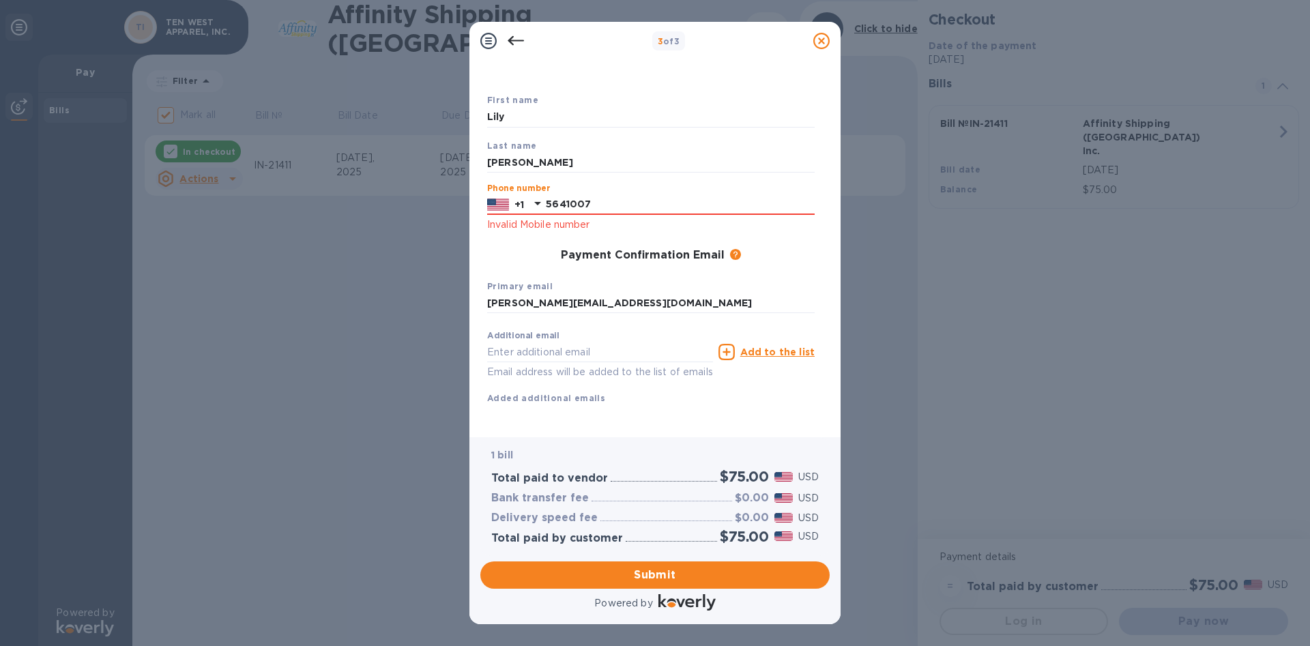
drag, startPoint x: 563, startPoint y: 203, endPoint x: 566, endPoint y: 185, distance: 18.7
click at [559, 196] on input "5641007" at bounding box center [680, 204] width 269 height 20
drag, startPoint x: 547, startPoint y: 203, endPoint x: 690, endPoint y: 192, distance: 143.8
click at [690, 194] on input "561007" at bounding box center [680, 204] width 269 height 20
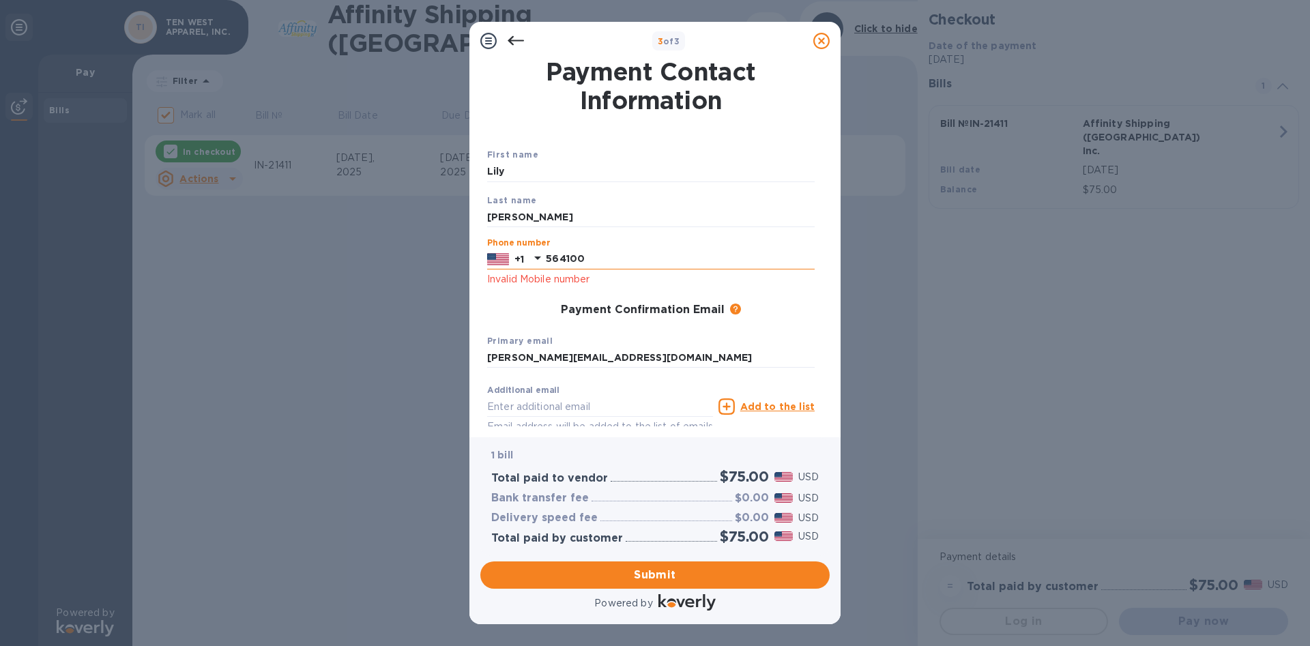
type input "5641007"
click at [695, 261] on input "5641007" at bounding box center [680, 259] width 269 height 20
click at [628, 286] on p "Invalid Mobile number" at bounding box center [651, 280] width 328 height 16
drag, startPoint x: 626, startPoint y: 257, endPoint x: 538, endPoint y: 278, distance: 90.5
click at [546, 270] on input "5641007" at bounding box center [680, 259] width 269 height 20
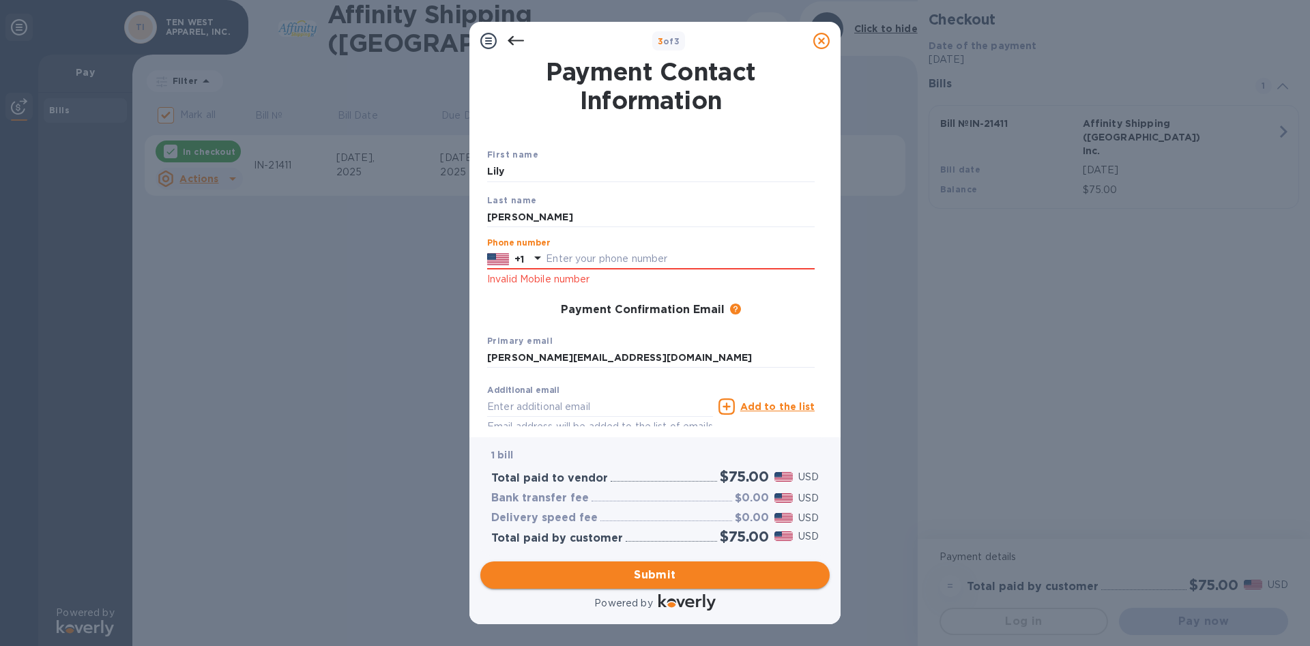
click at [657, 575] on span "Submit" at bounding box center [655, 575] width 328 height 16
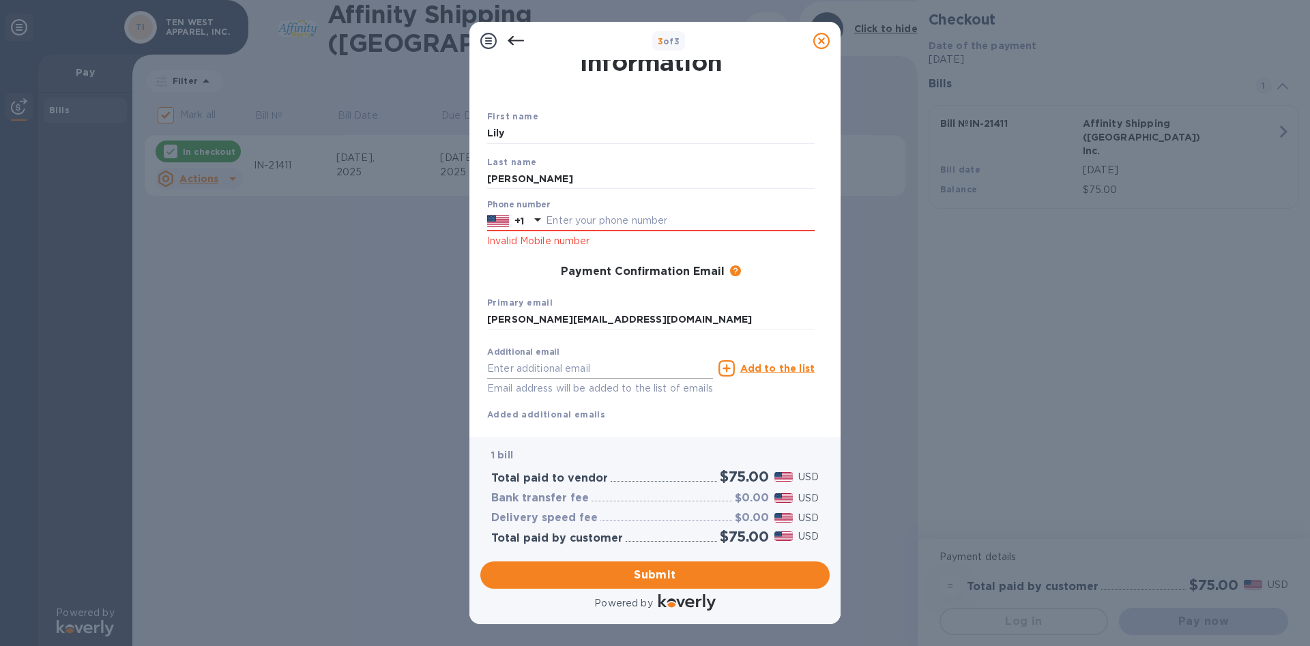
scroll to position [55, 0]
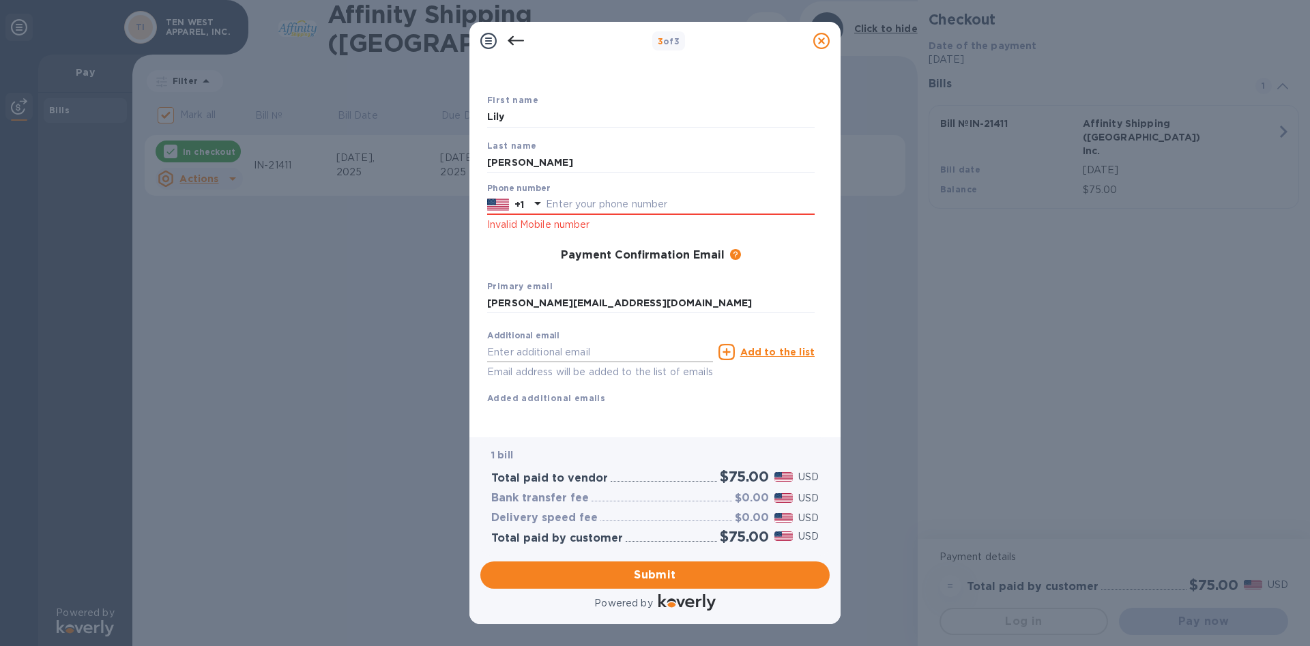
click at [595, 349] on input "text" at bounding box center [600, 352] width 226 height 20
drag, startPoint x: 519, startPoint y: 351, endPoint x: 431, endPoint y: 366, distance: 88.6
click at [487, 362] on input "lILY" at bounding box center [600, 352] width 226 height 20
type input "lILY"
type input "Ten West"
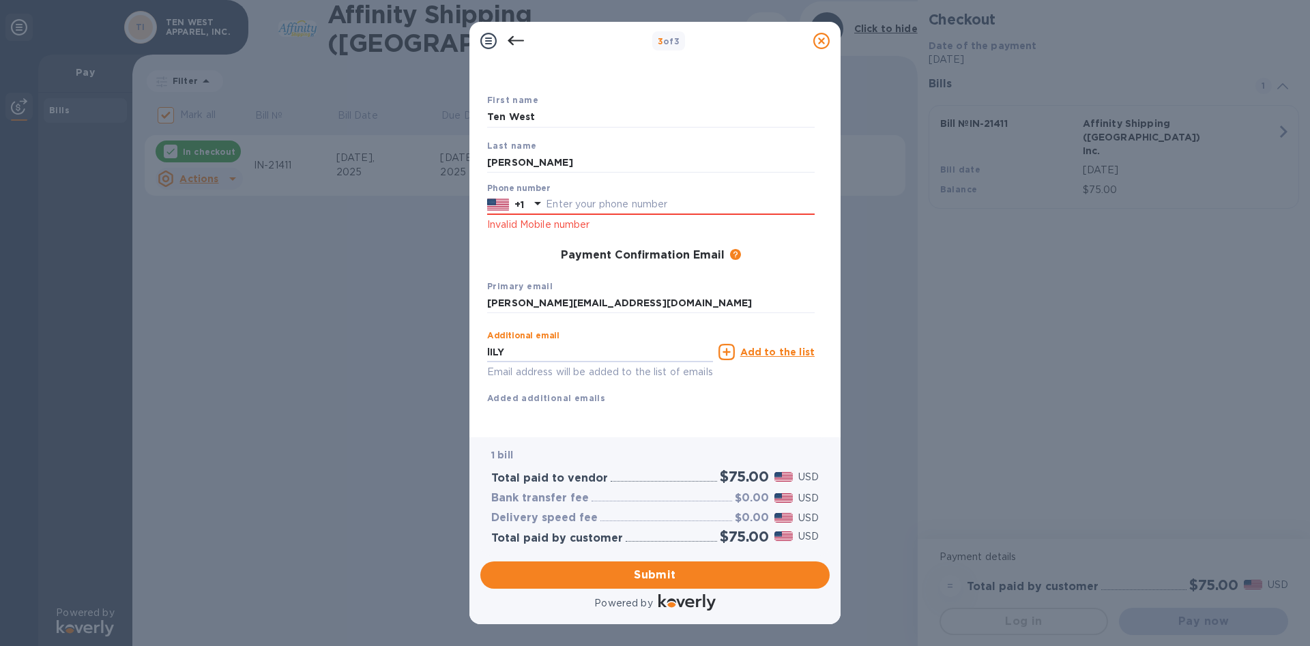
type input "Apparel"
type input "2125641007"
type input "[PERSON_NAME][EMAIL_ADDRESS][DOMAIN_NAME]"
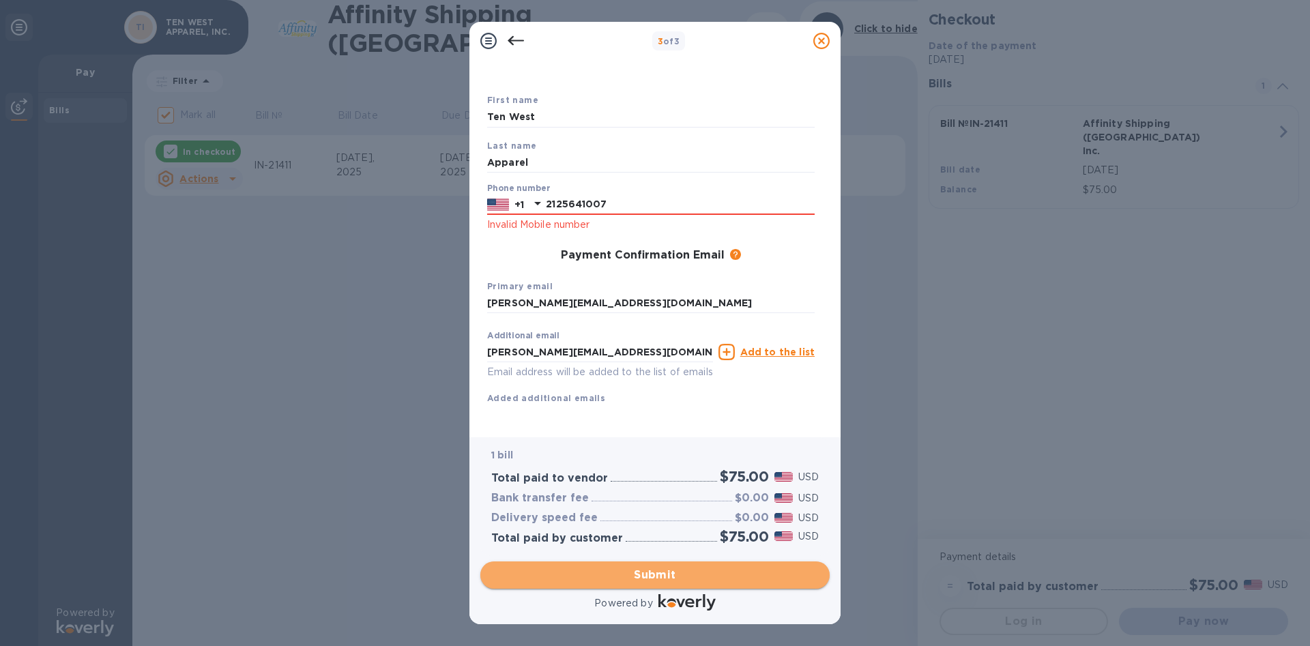
click at [675, 573] on span "Submit" at bounding box center [655, 575] width 328 height 16
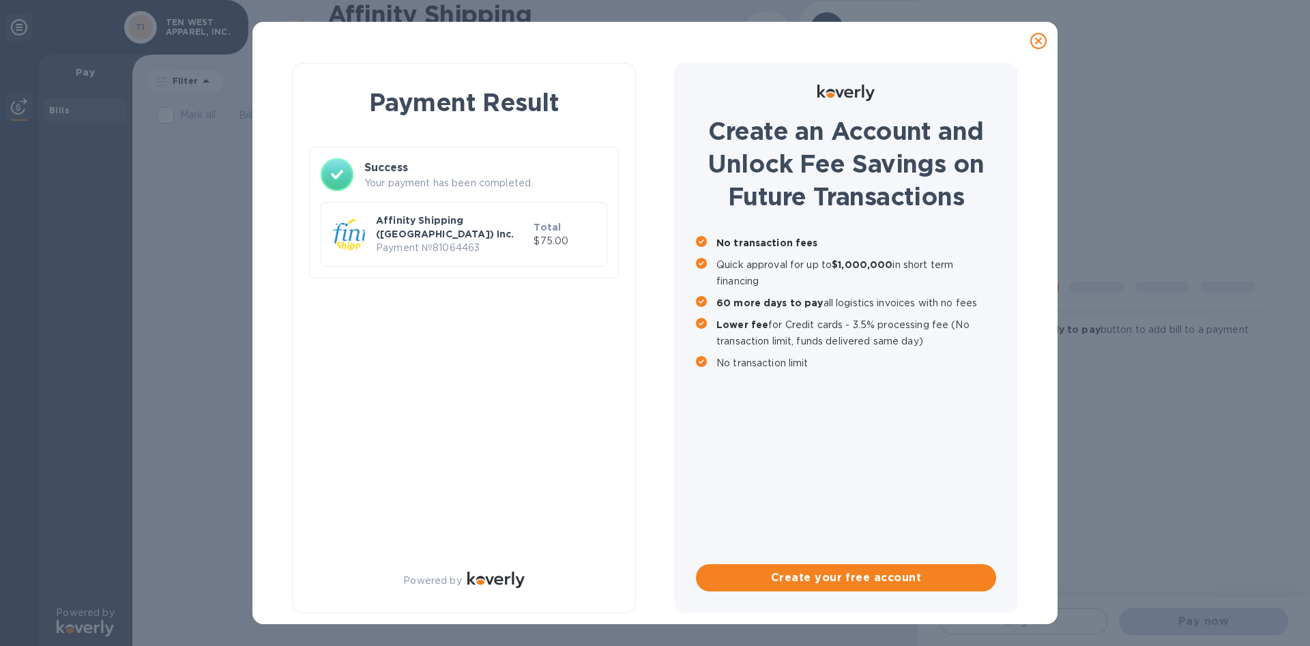
checkbox input "false"
